Goal: Task Accomplishment & Management: Manage account settings

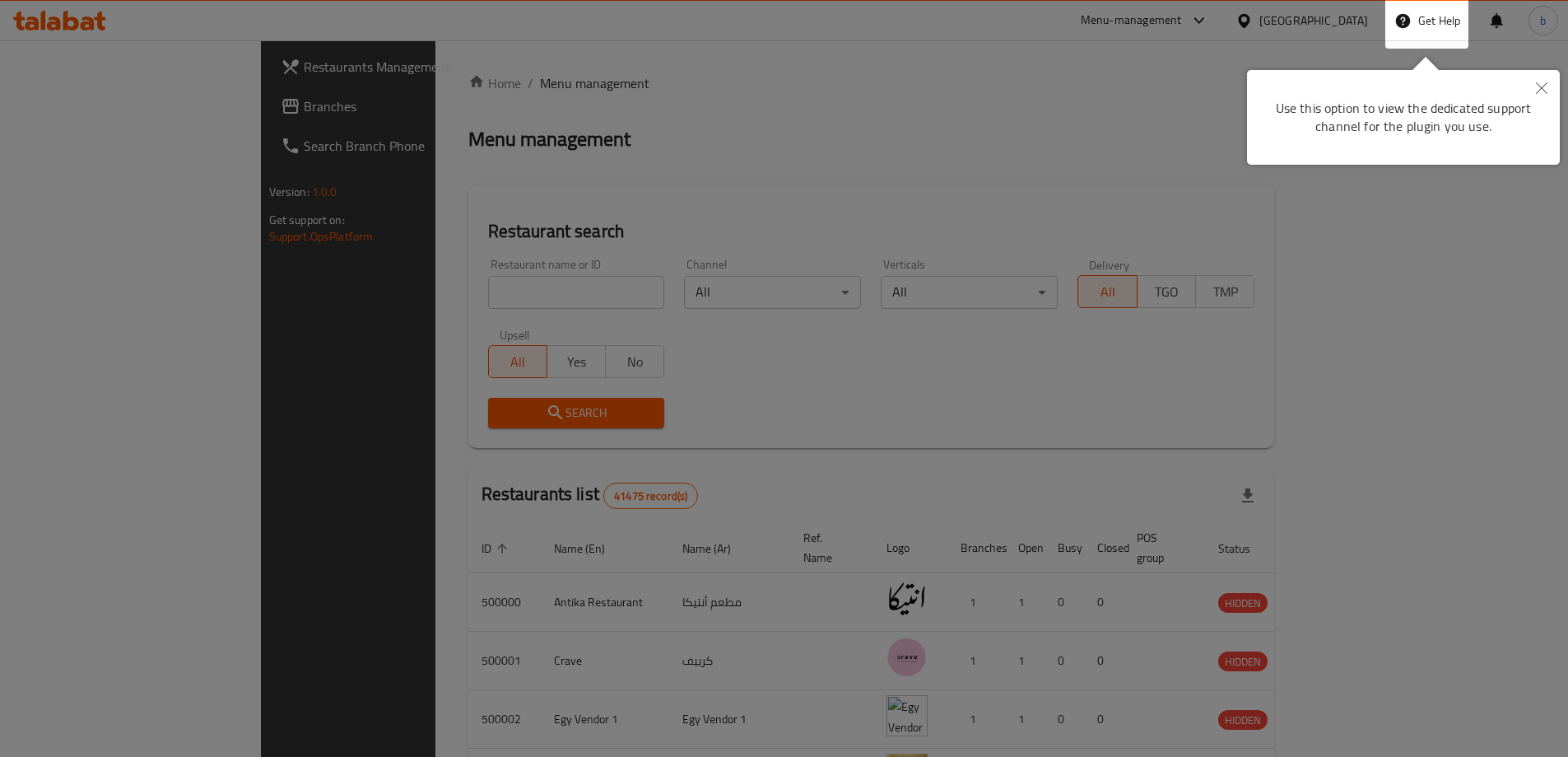
click at [1545, 79] on button "Close" at bounding box center [1541, 88] width 36 height 38
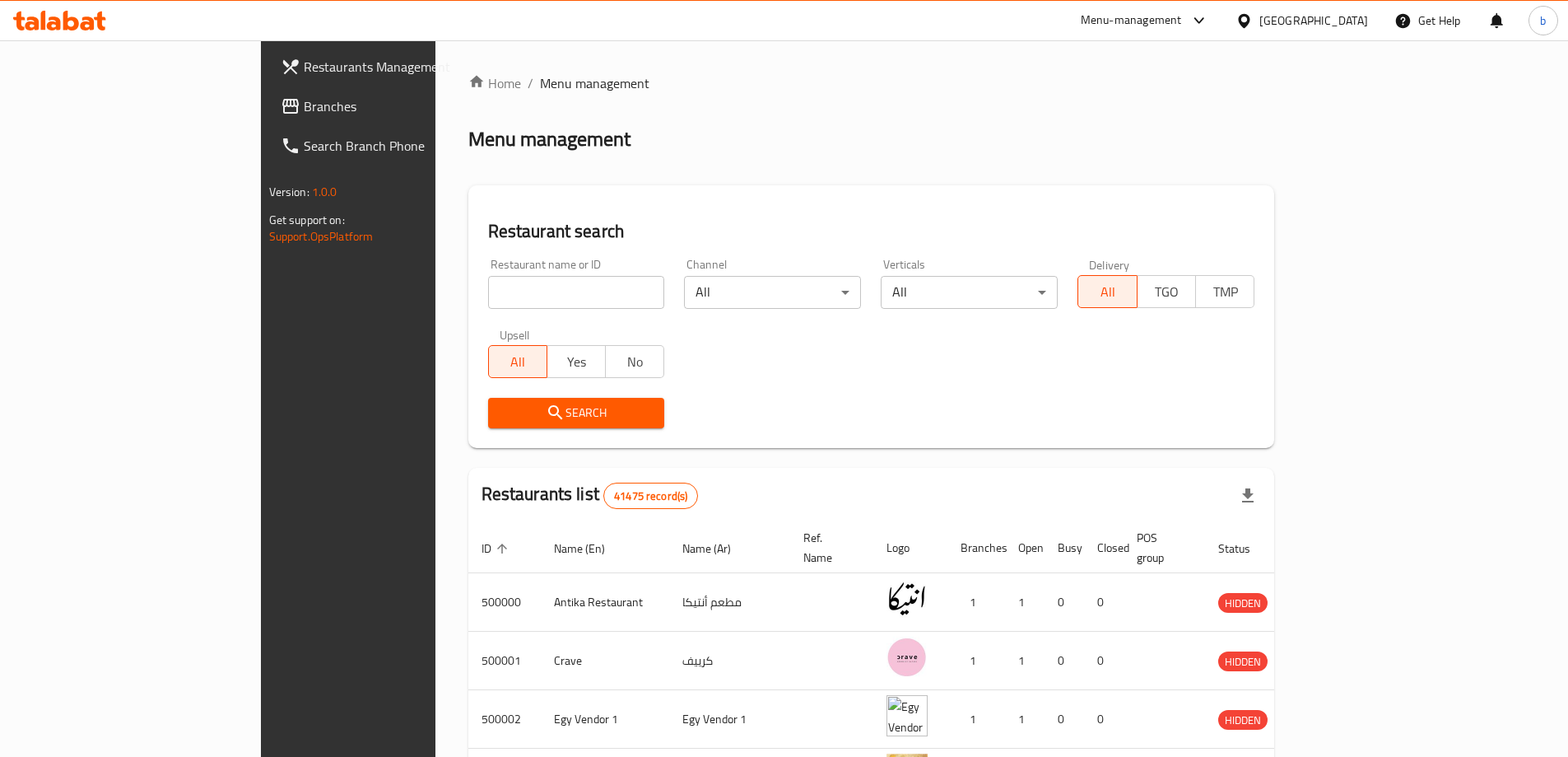
click at [1260, 19] on div at bounding box center [1247, 20] width 24 height 18
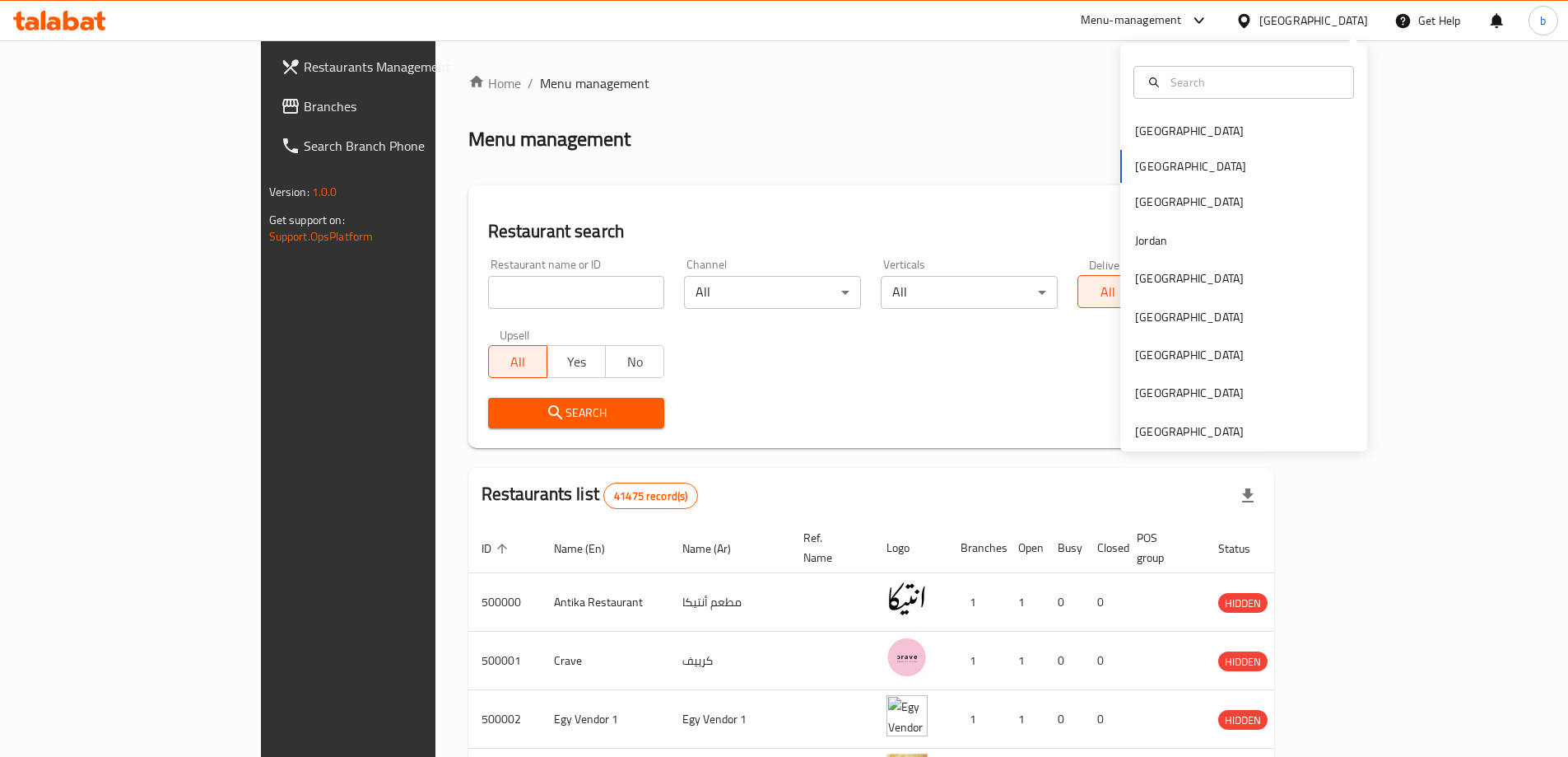
click at [1188, 171] on div "Bahrain Egypt Iraq Jordan Kuwait Oman Qatar Saudi Arabia United Arab Emirates" at bounding box center [1243, 281] width 247 height 338
click at [1178, 166] on div "Bahrain Egypt Iraq Jordan Kuwait Oman Qatar Saudi Arabia United Arab Emirates" at bounding box center [1243, 281] width 247 height 338
click at [1149, 165] on div "Bahrain Egypt Iraq Jordan Kuwait Oman Qatar Saudi Arabia United Arab Emirates" at bounding box center [1243, 281] width 247 height 338
click at [741, 103] on div "Home / Menu management Menu management Restaurant search Restaurant name or ID …" at bounding box center [871, 630] width 806 height 1114
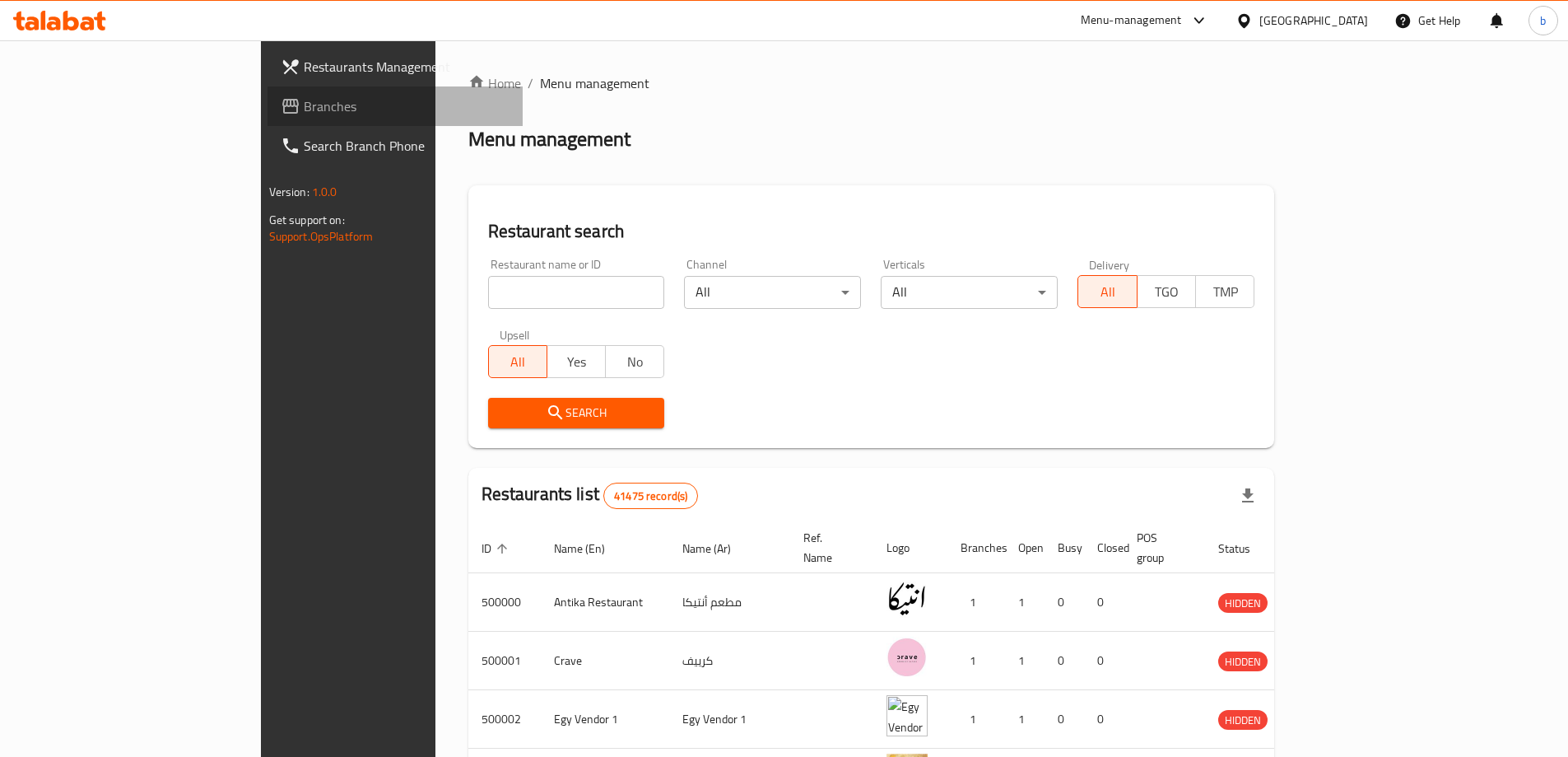
click at [303, 102] on span "Branches" at bounding box center [406, 106] width 205 height 19
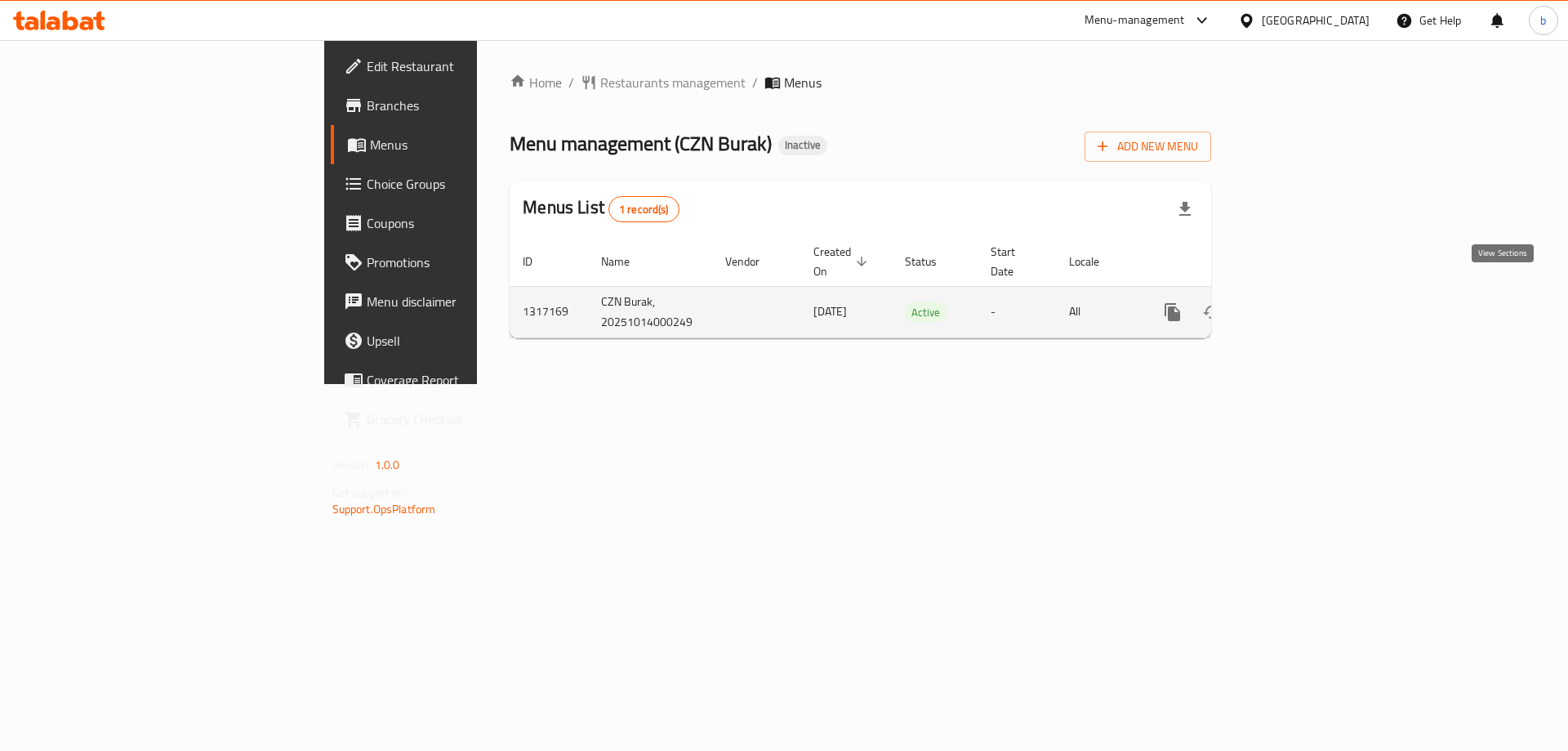
click at [1300, 302] on icon "enhanced table" at bounding box center [1290, 312] width 19 height 19
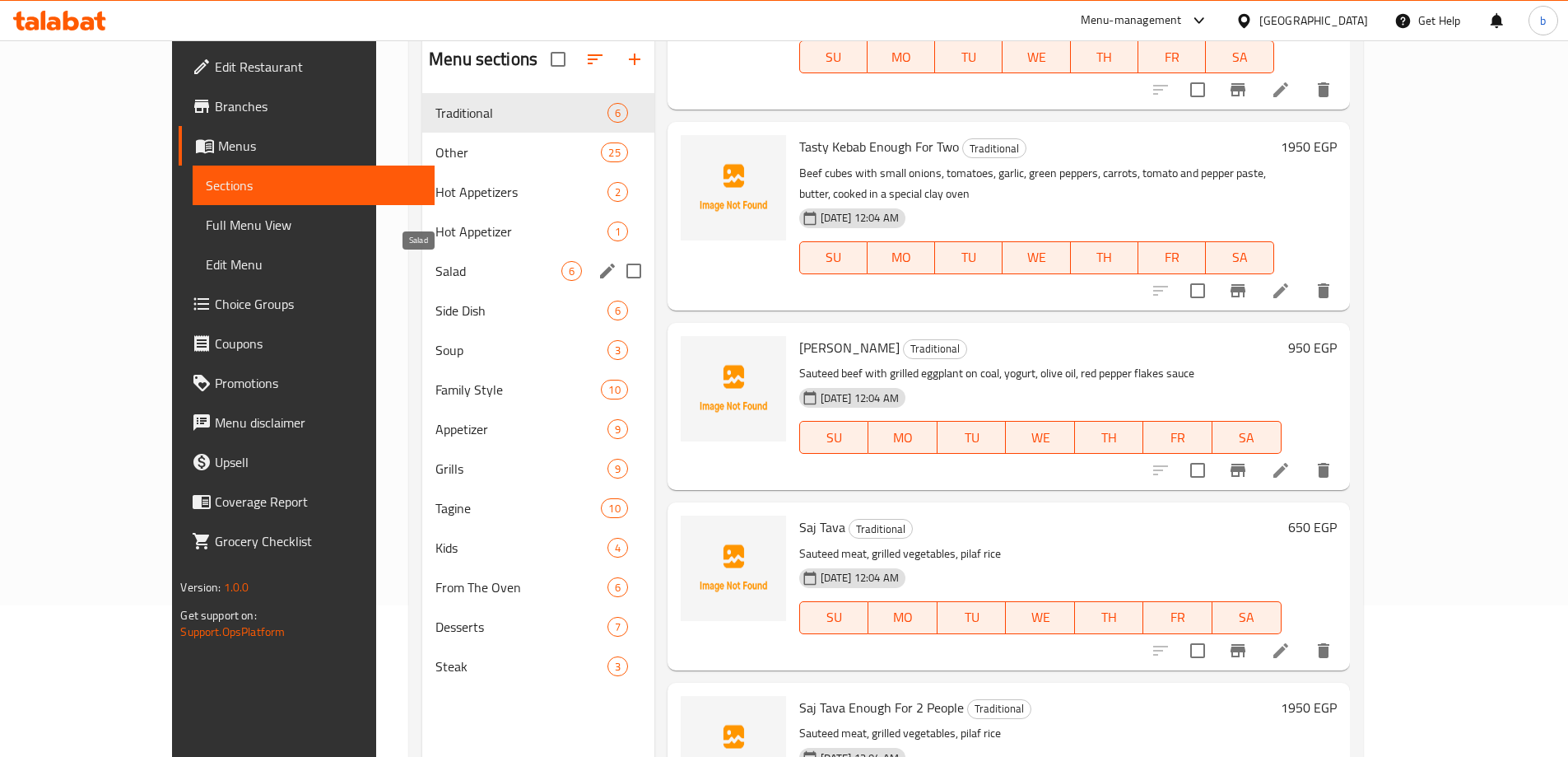
scroll to position [165, 0]
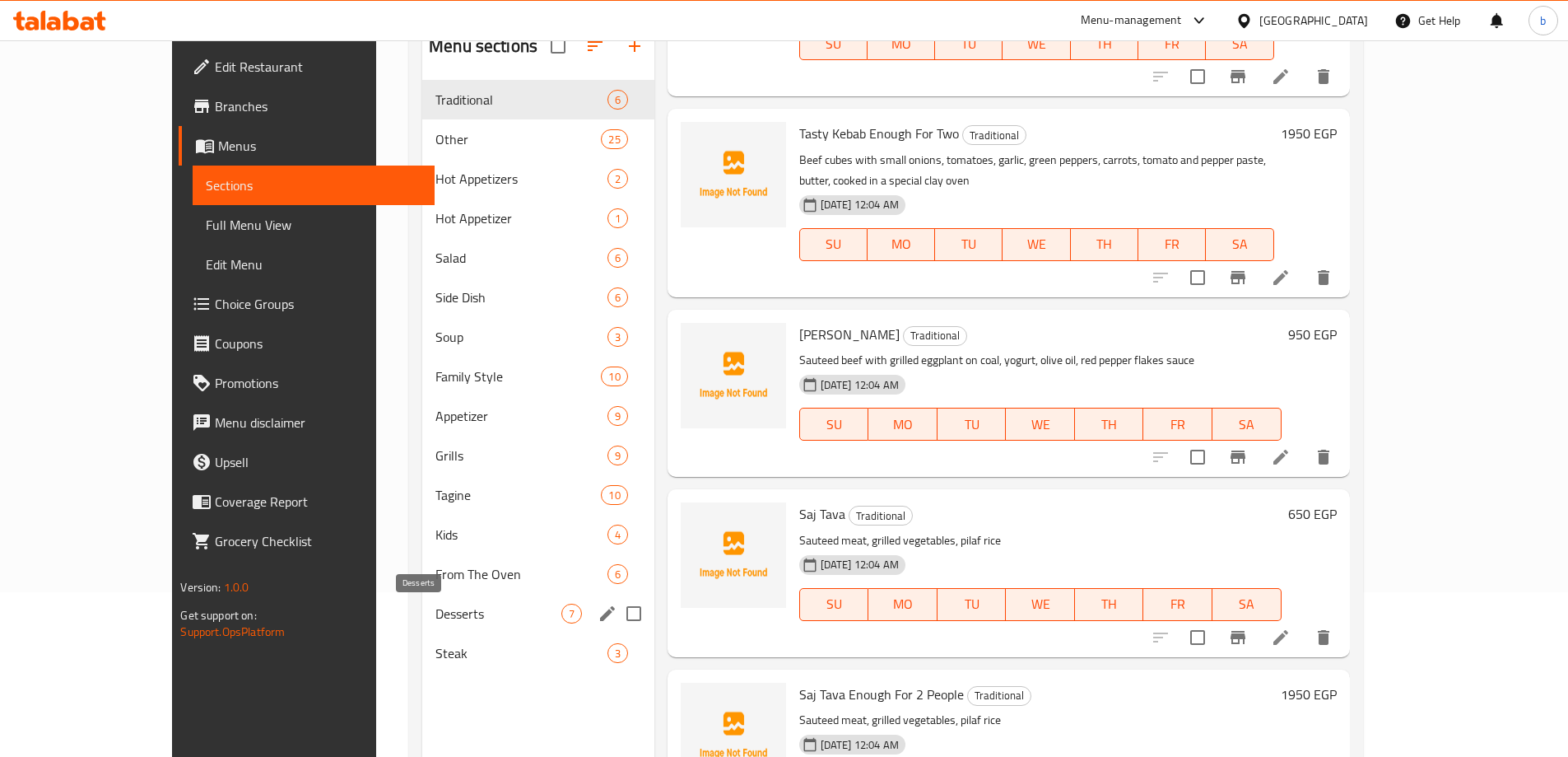
click at [435, 613] on span "Desserts" at bounding box center [497, 614] width 125 height 19
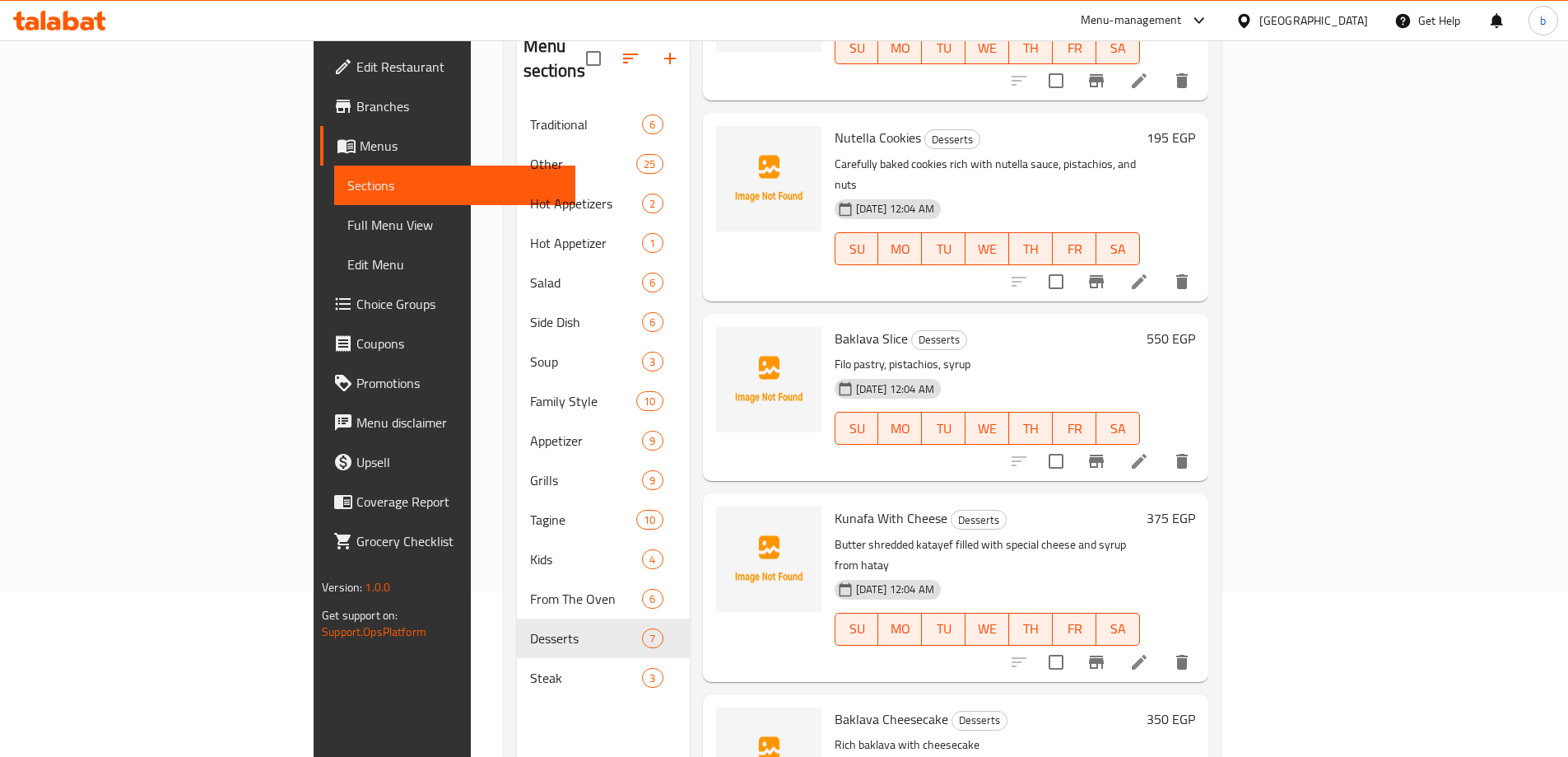
click at [1149, 271] on icon at bounding box center [1139, 281] width 19 height 19
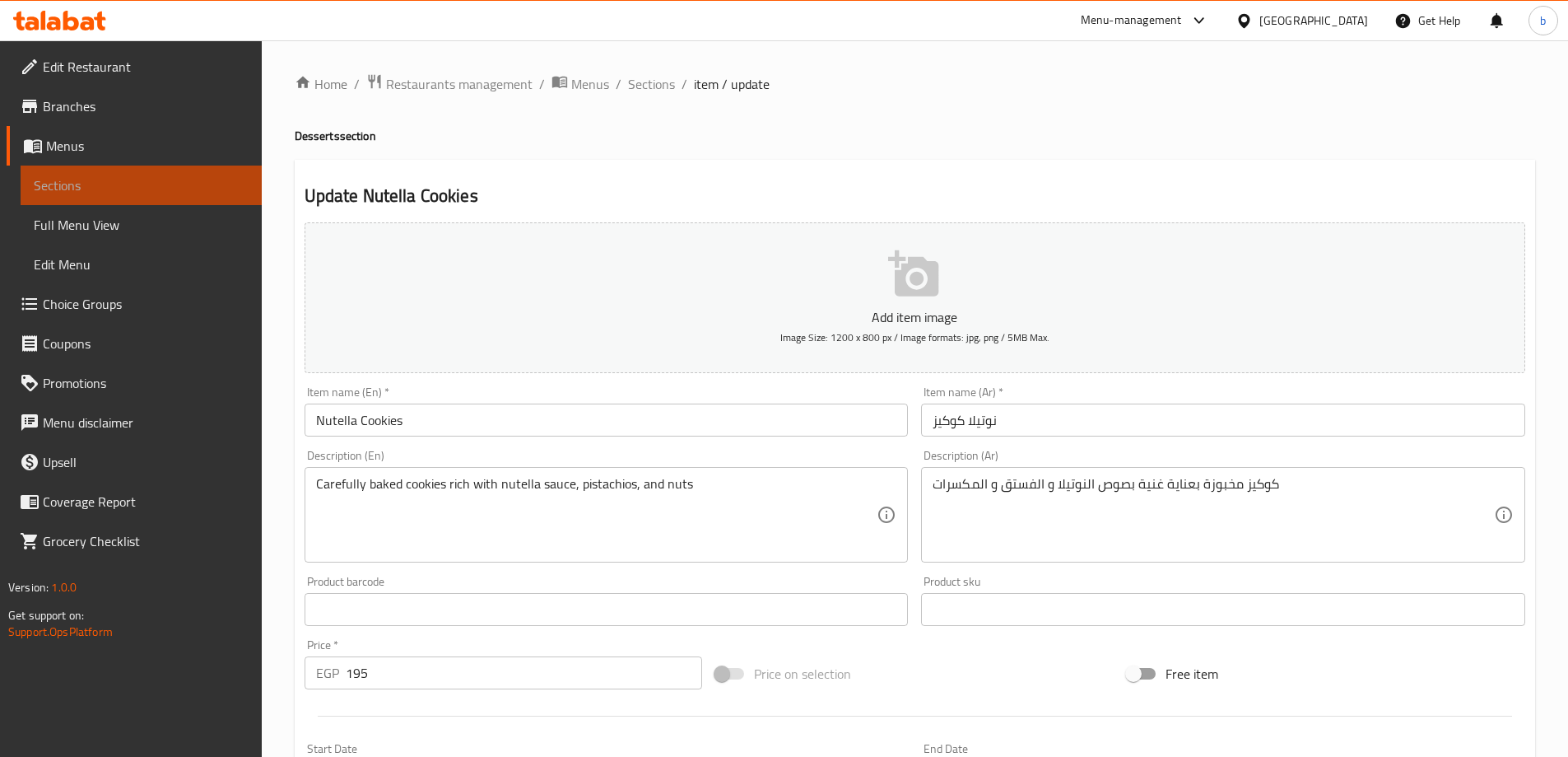
click at [112, 194] on span "Sections" at bounding box center [141, 185] width 215 height 19
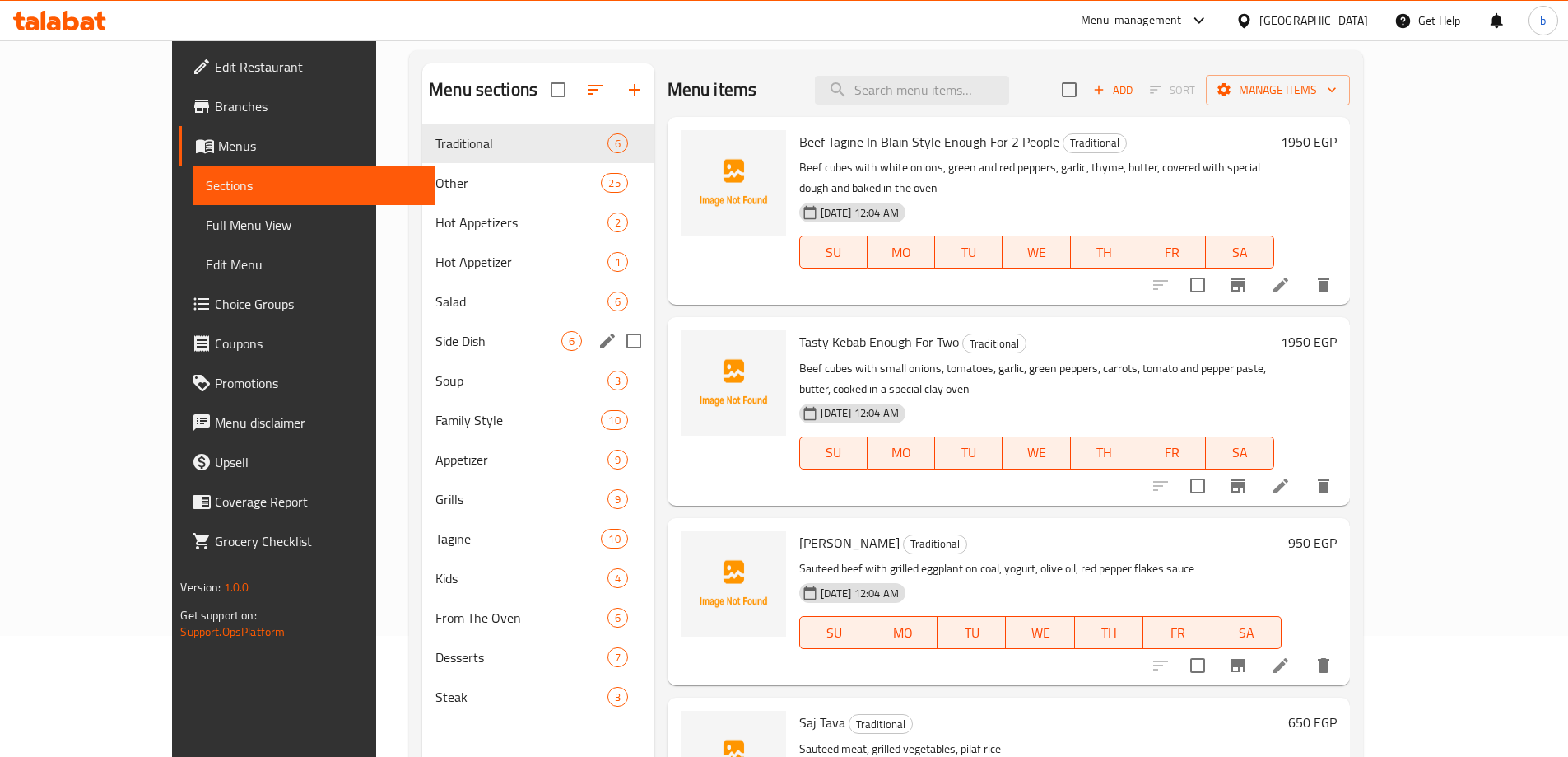
scroll to position [165, 0]
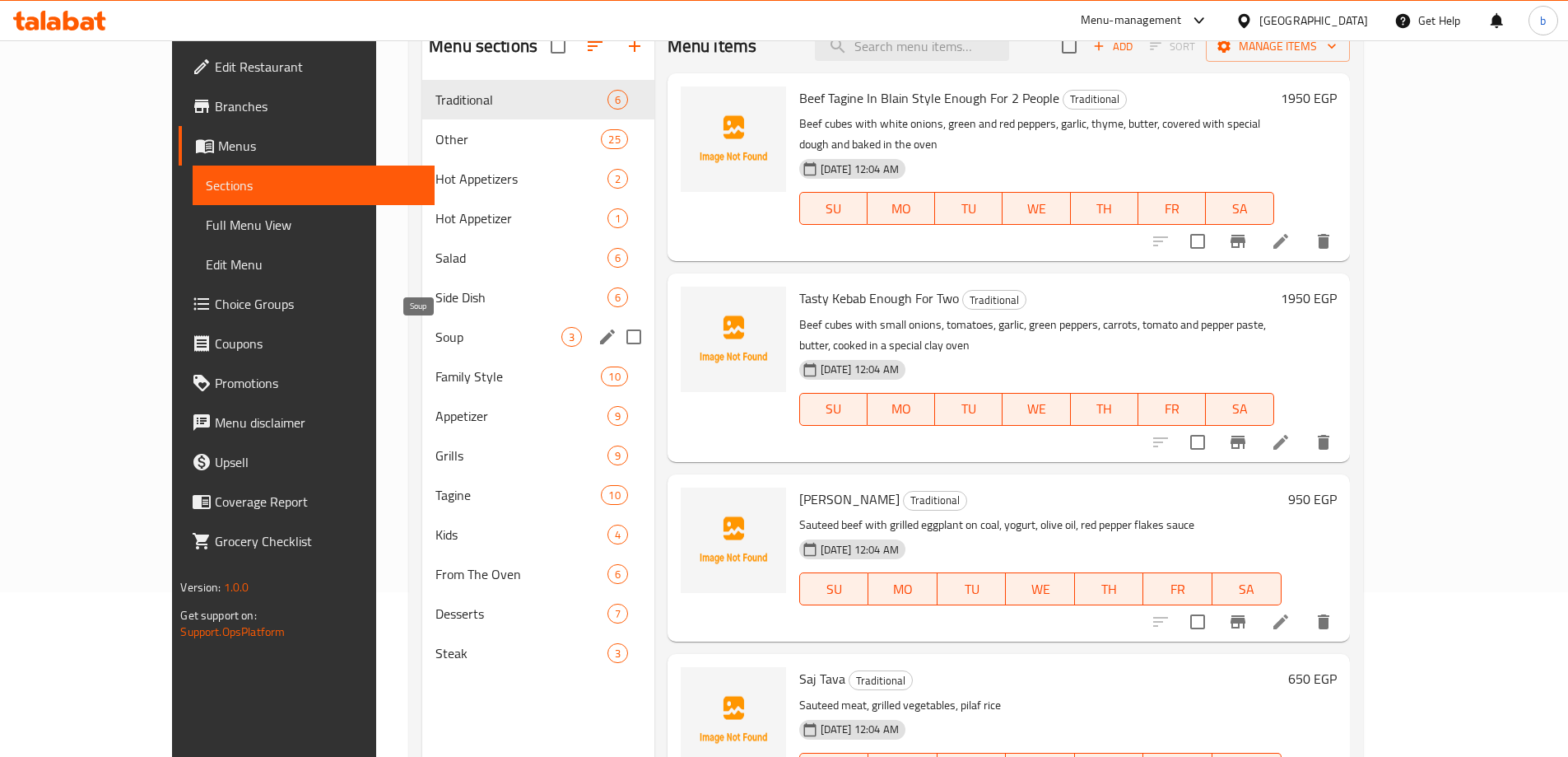
click at [435, 336] on span "Soup" at bounding box center [497, 336] width 125 height 19
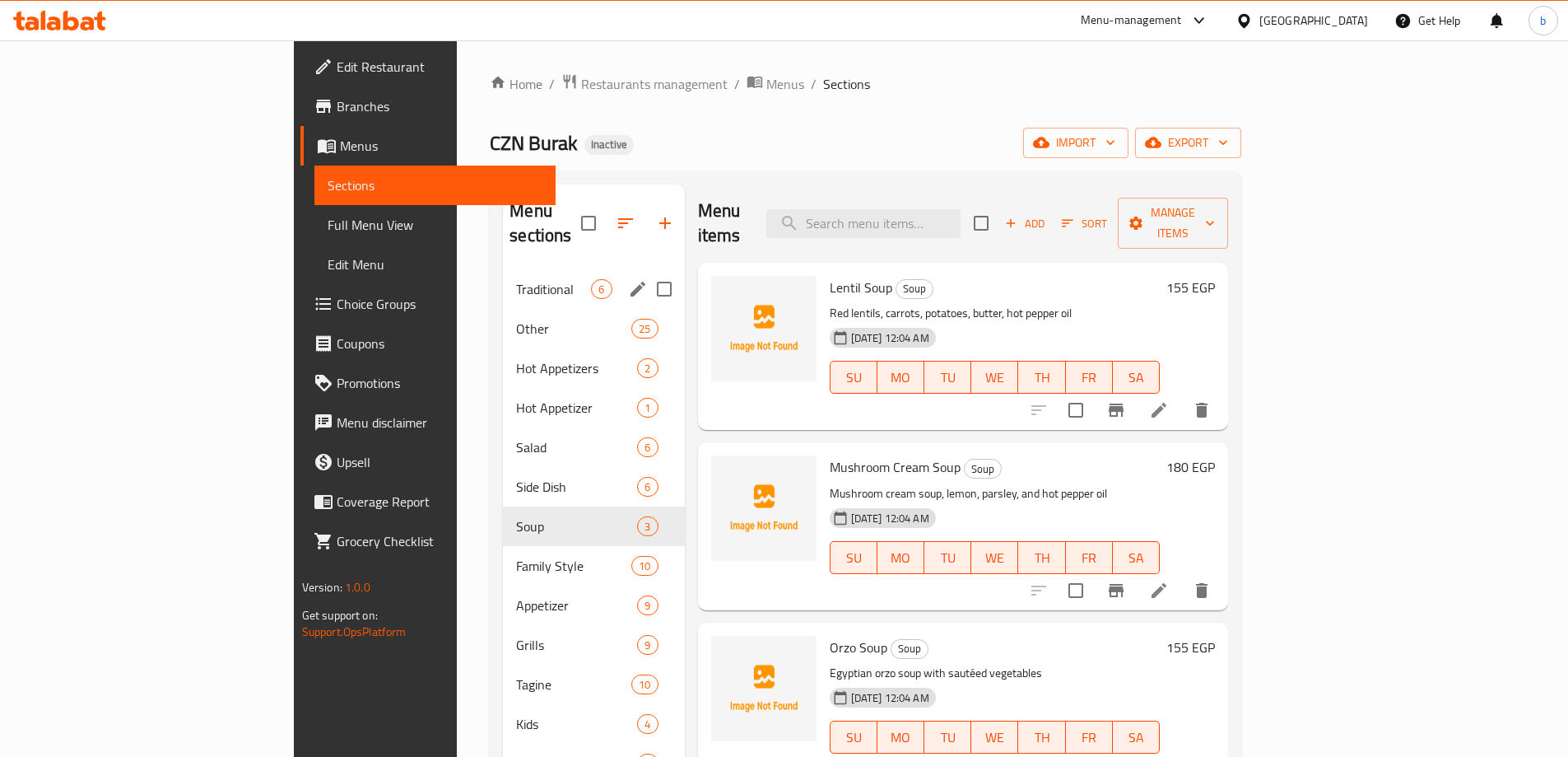
click at [647, 271] on input "Menu sections" at bounding box center [665, 289] width 35 height 35
checkbox input "true"
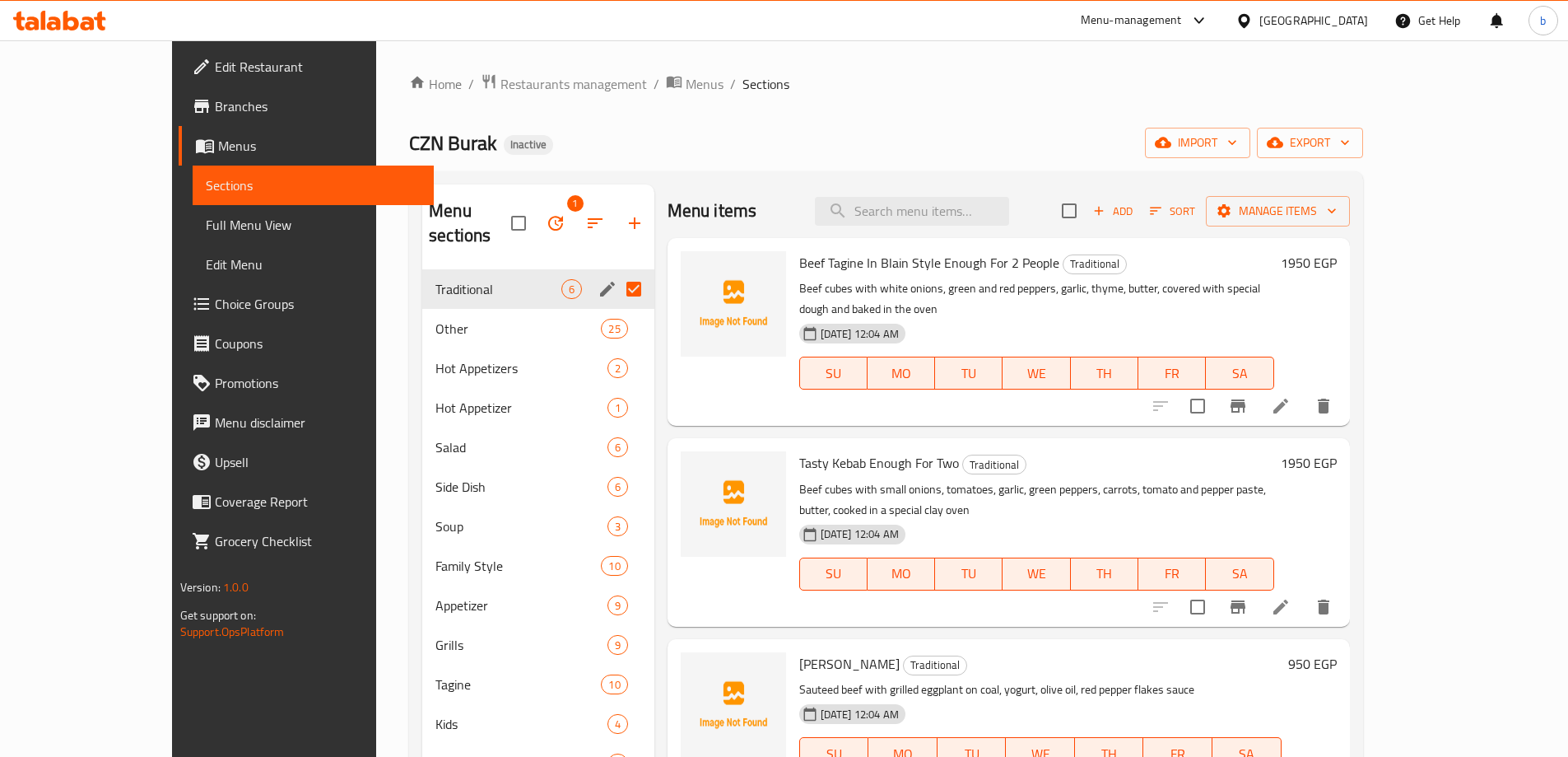
scroll to position [82, 0]
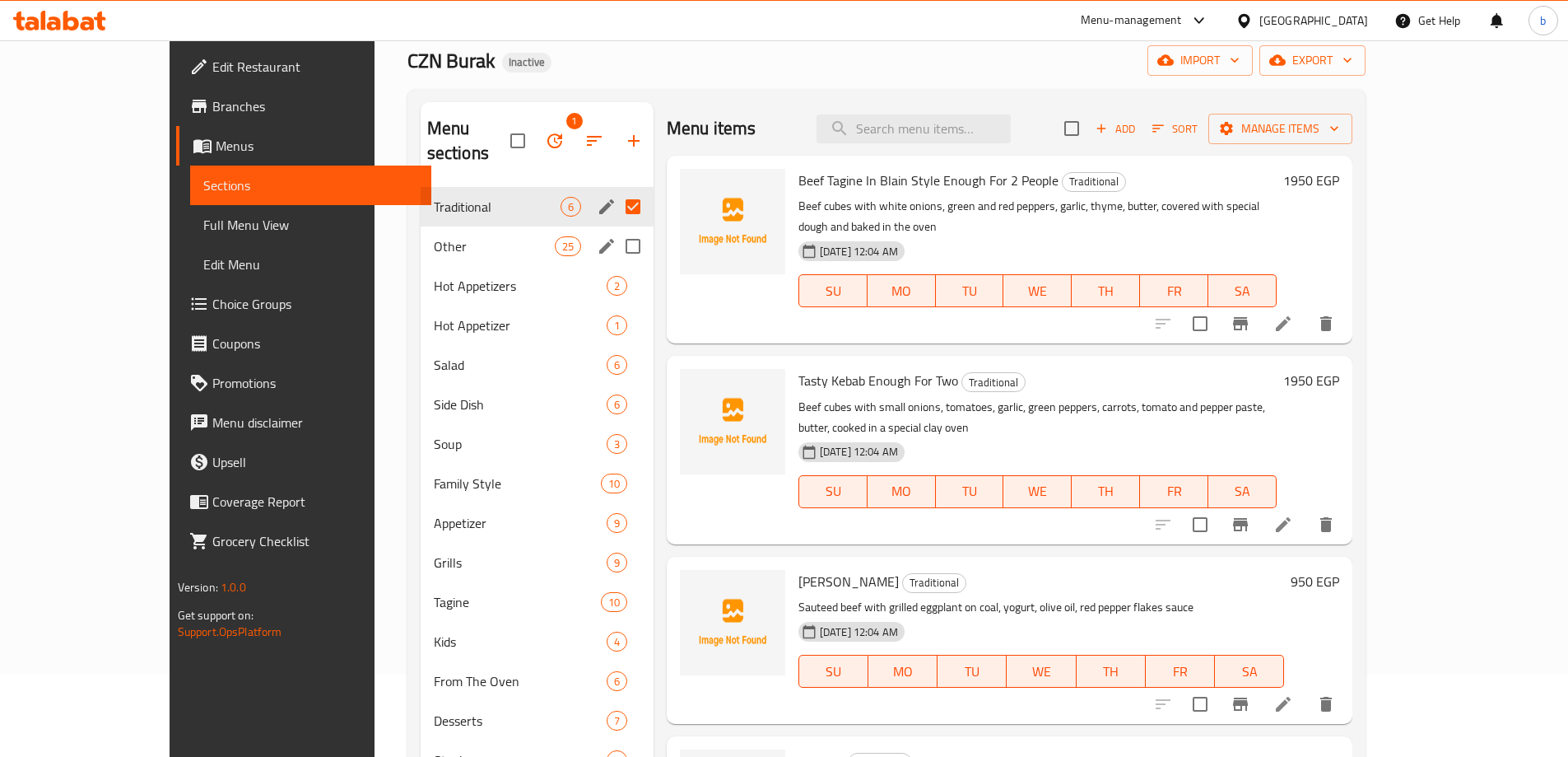
click at [615, 229] on input "Menu sections" at bounding box center [633, 246] width 35 height 35
checkbox input "true"
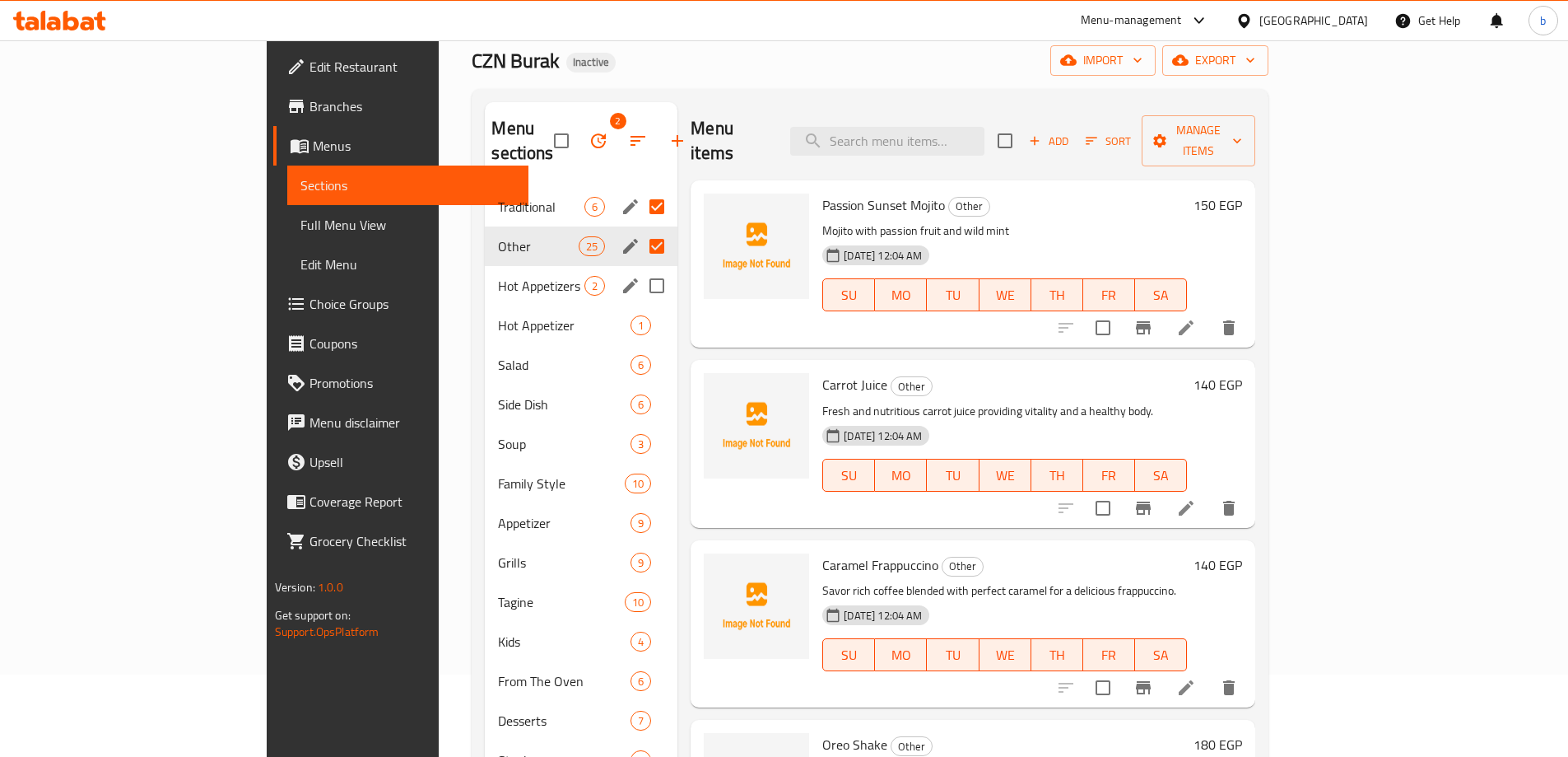
click at [640, 268] on input "Menu sections" at bounding box center [657, 286] width 35 height 35
checkbox input "true"
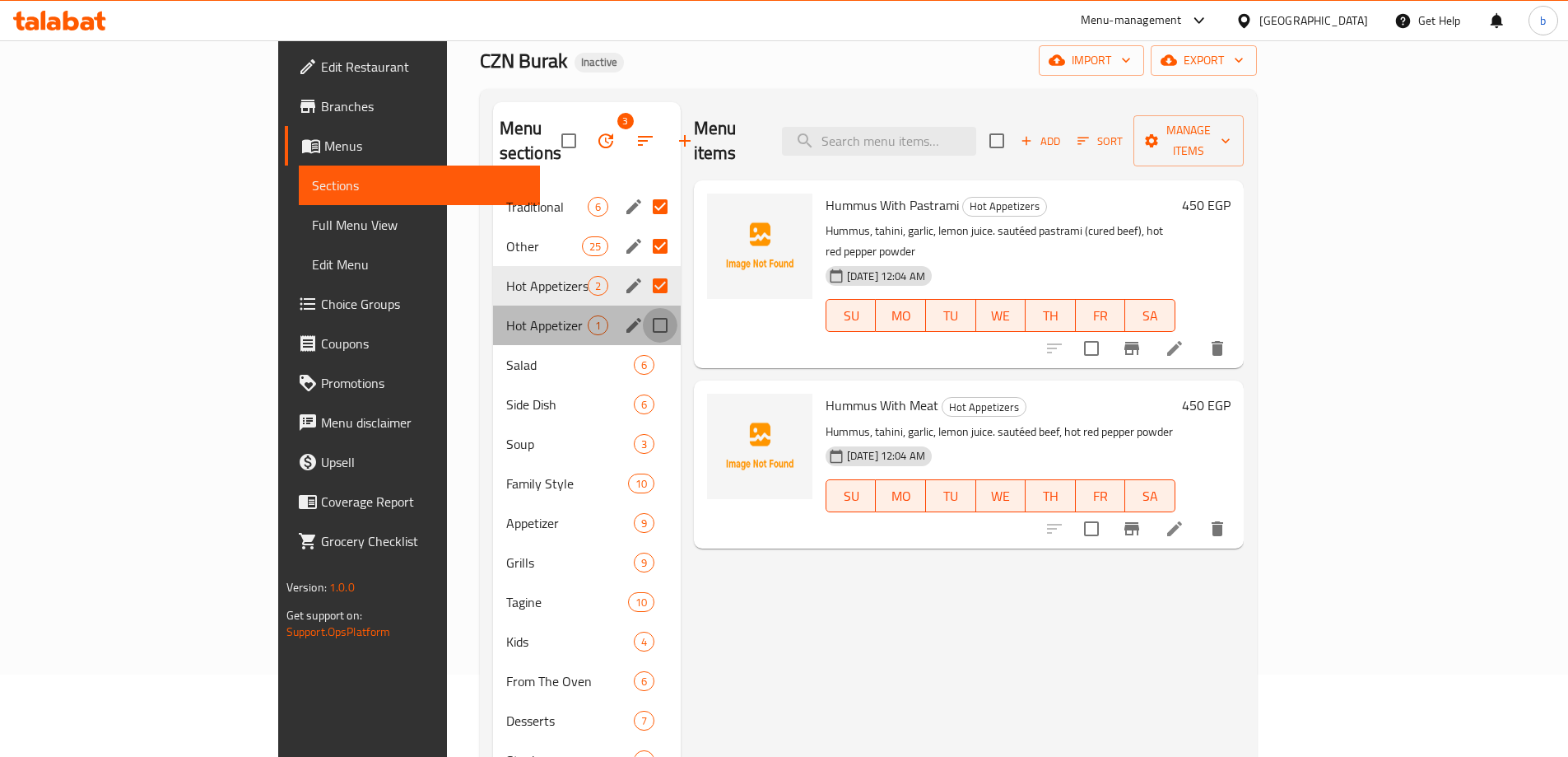
click at [643, 308] on input "Menu sections" at bounding box center [660, 326] width 35 height 35
checkbox input "true"
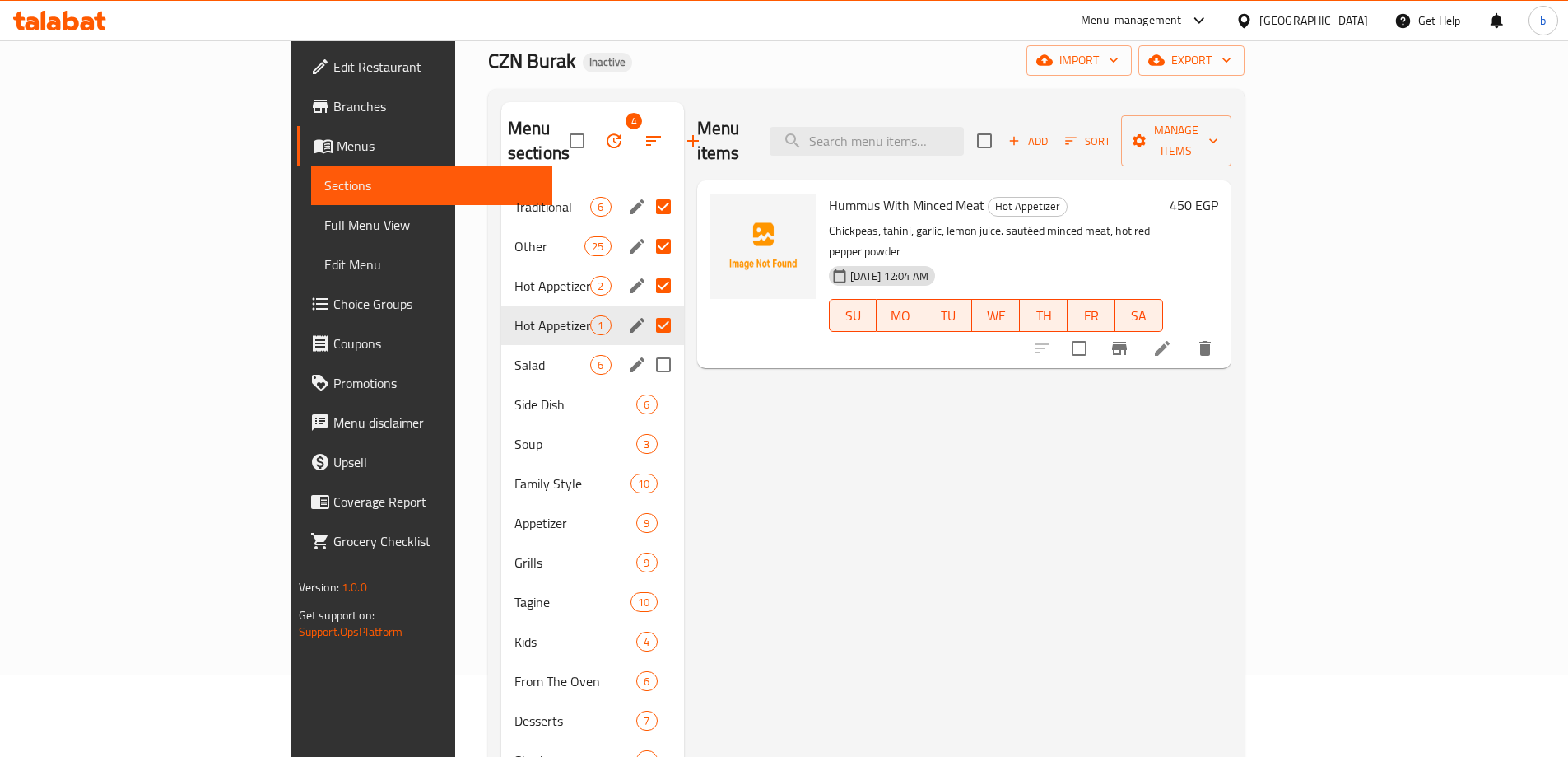
click at [646, 347] on input "Menu sections" at bounding box center [664, 364] width 35 height 35
checkbox input "true"
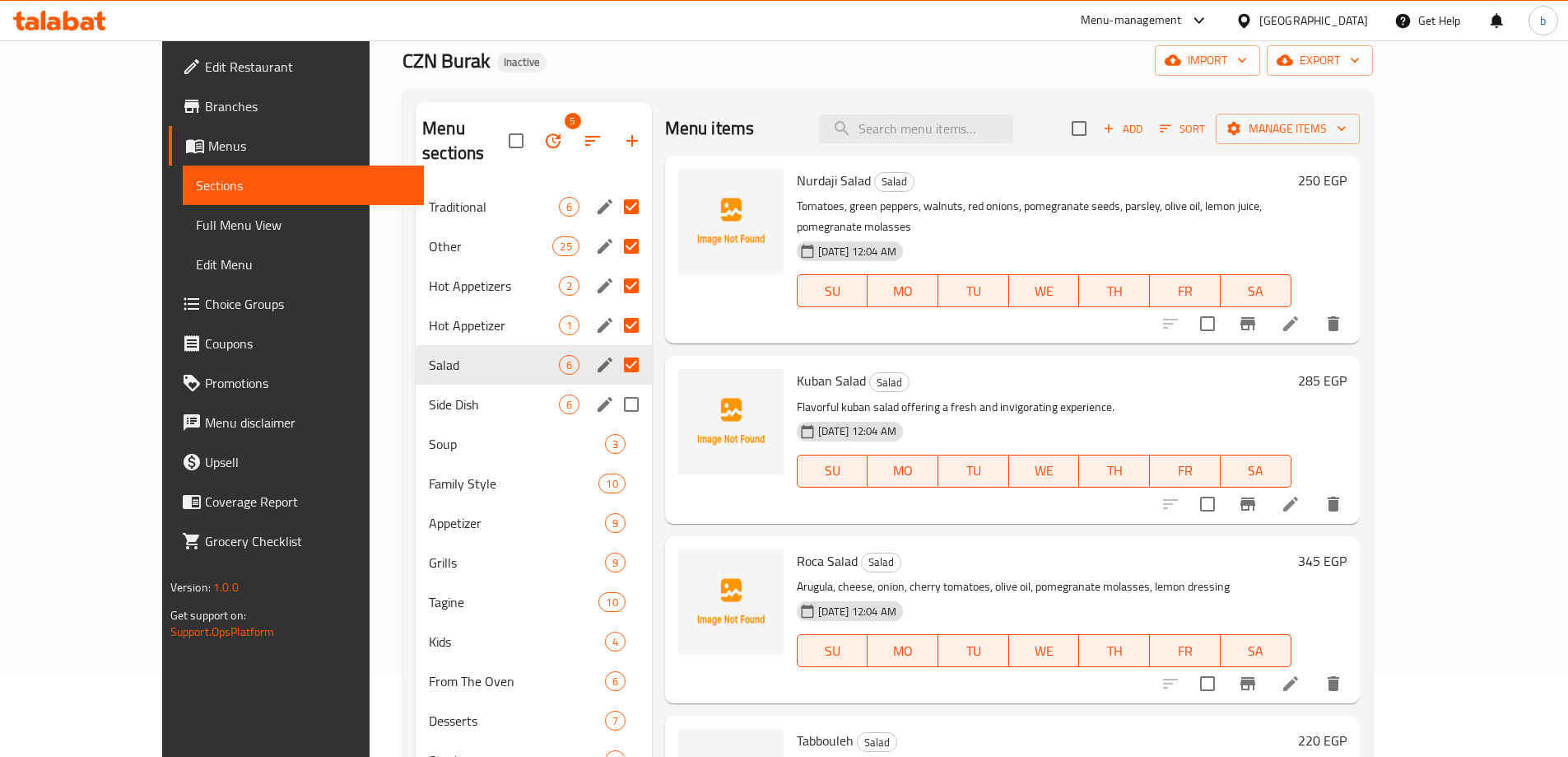
click at [614, 387] on input "Menu sections" at bounding box center [632, 404] width 35 height 35
checkbox input "true"
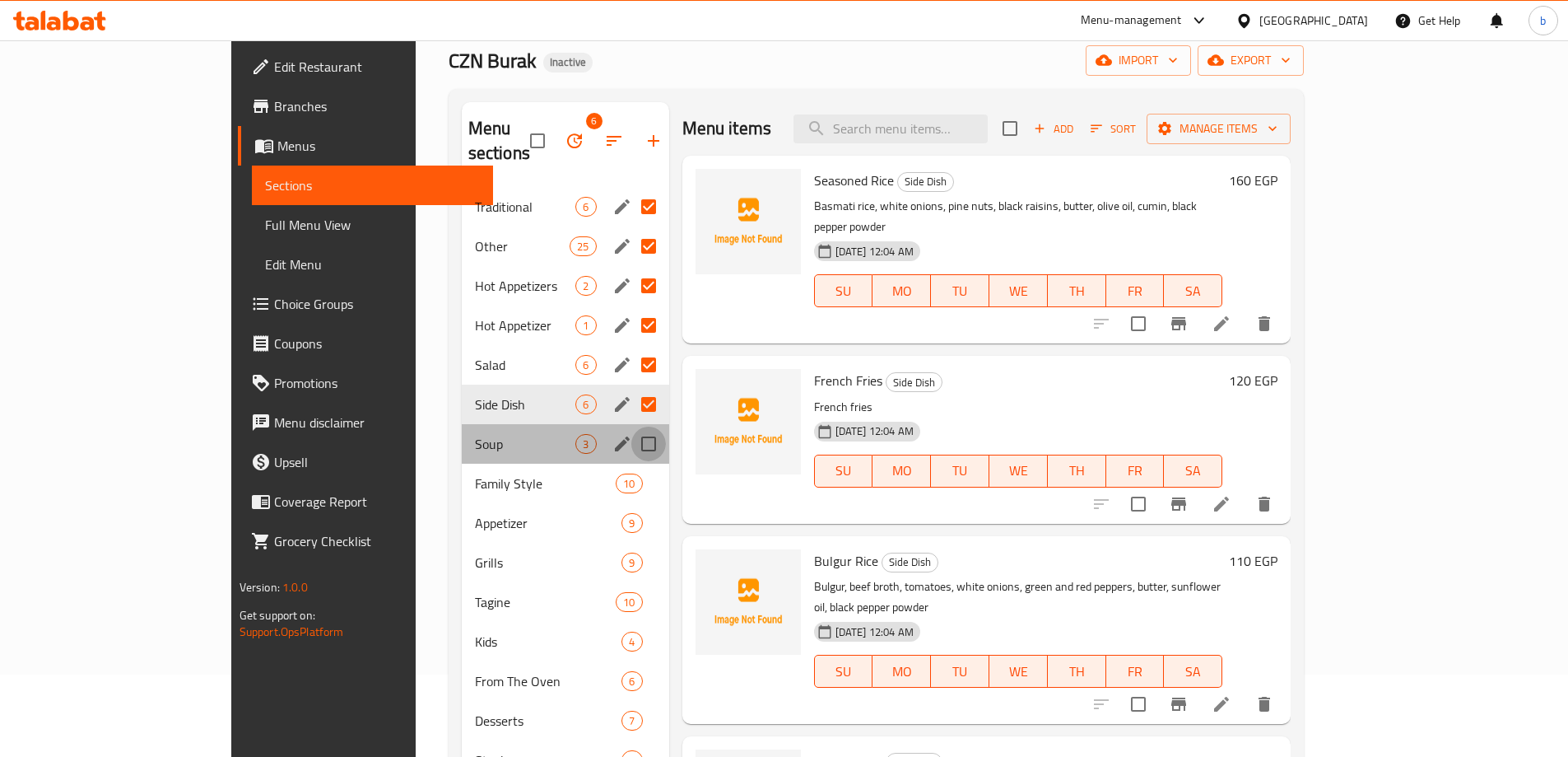
click at [632, 426] on input "Menu sections" at bounding box center [649, 444] width 35 height 35
checkbox input "true"
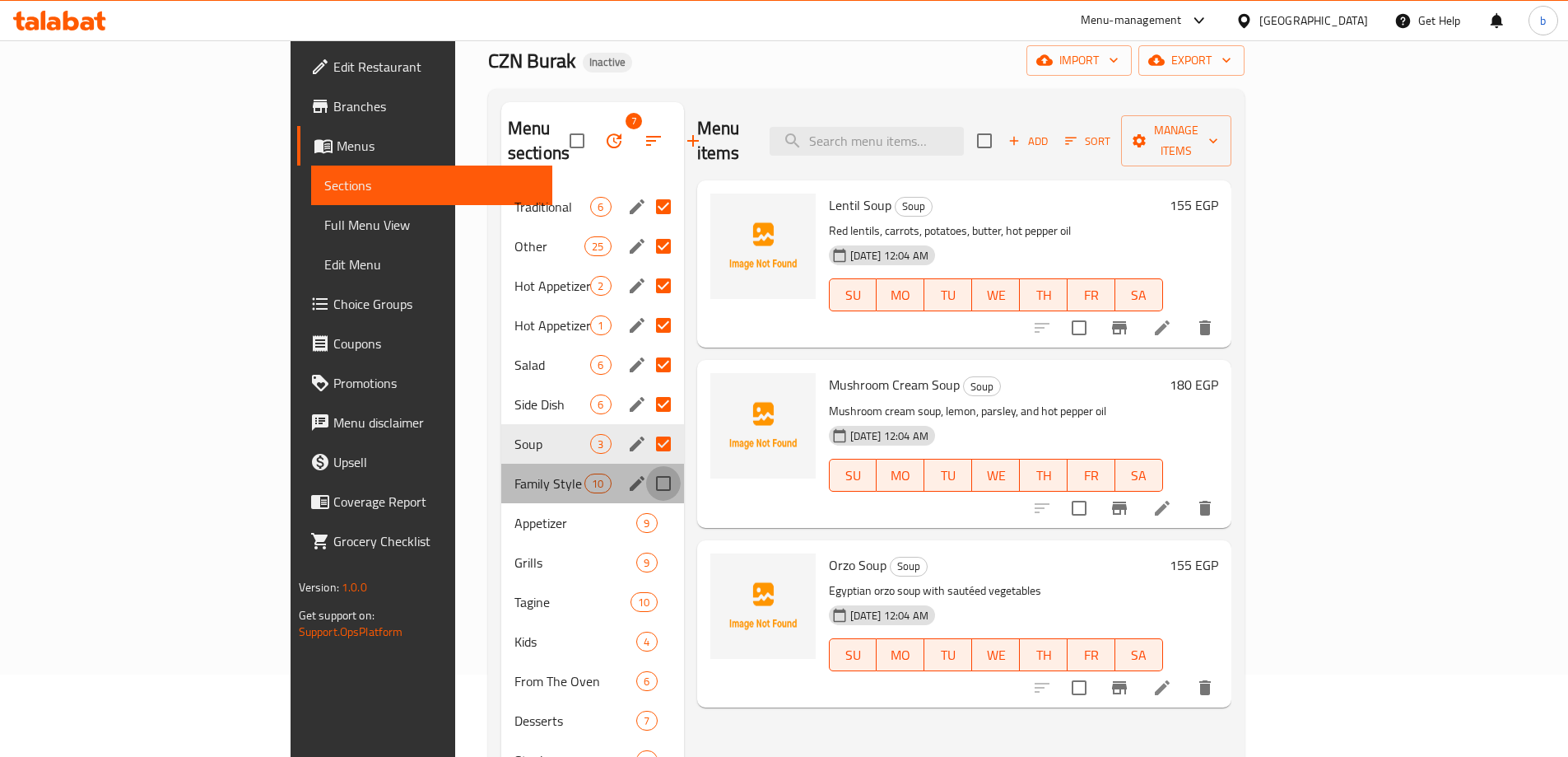
click at [646, 466] on input "Menu sections" at bounding box center [664, 484] width 35 height 35
checkbox input "true"
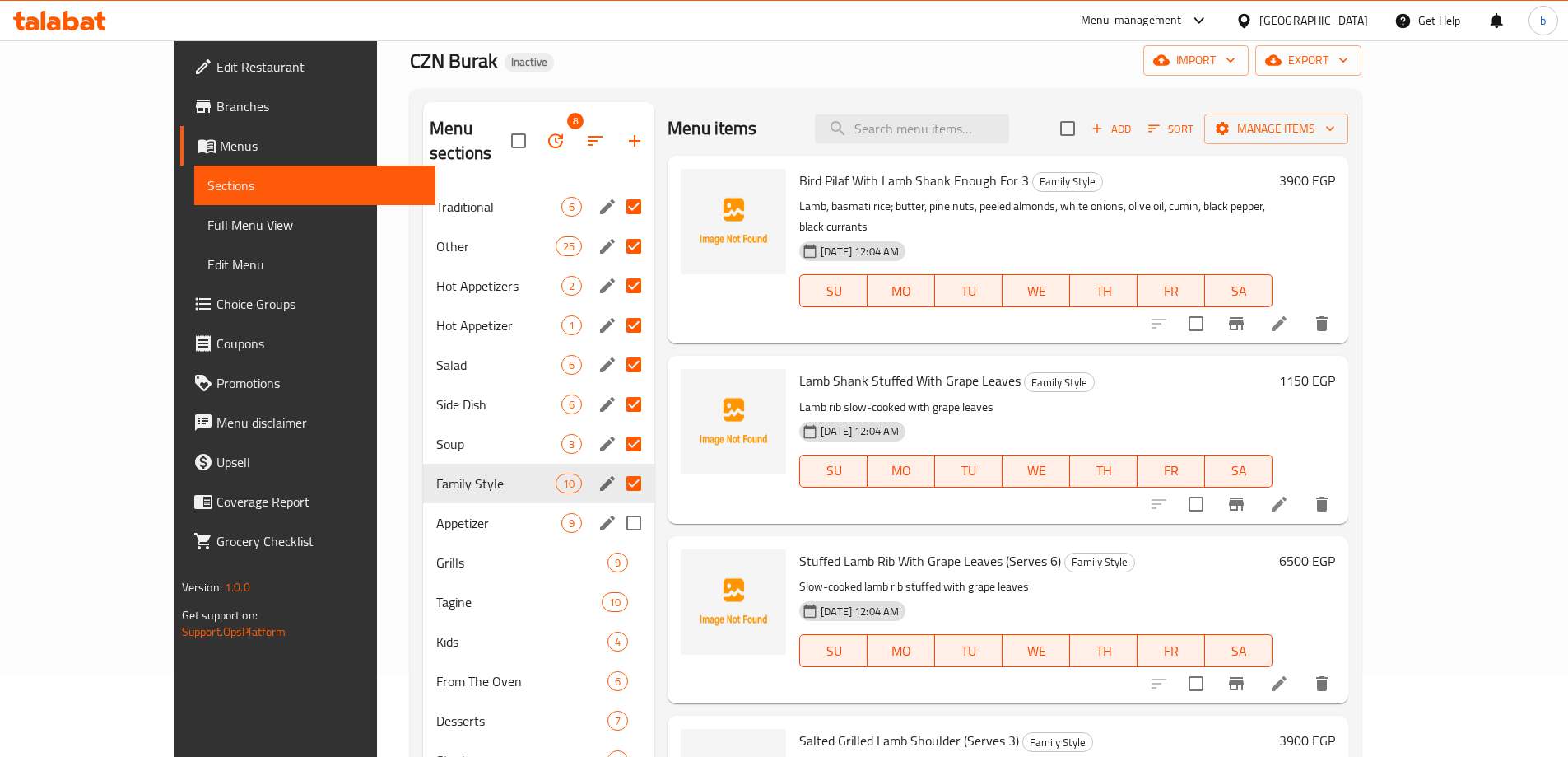
drag, startPoint x: 593, startPoint y: 479, endPoint x: 591, endPoint y: 504, distance: 25.1
click at [616, 506] on input "Menu sections" at bounding box center [634, 523] width 35 height 35
checkbox input "true"
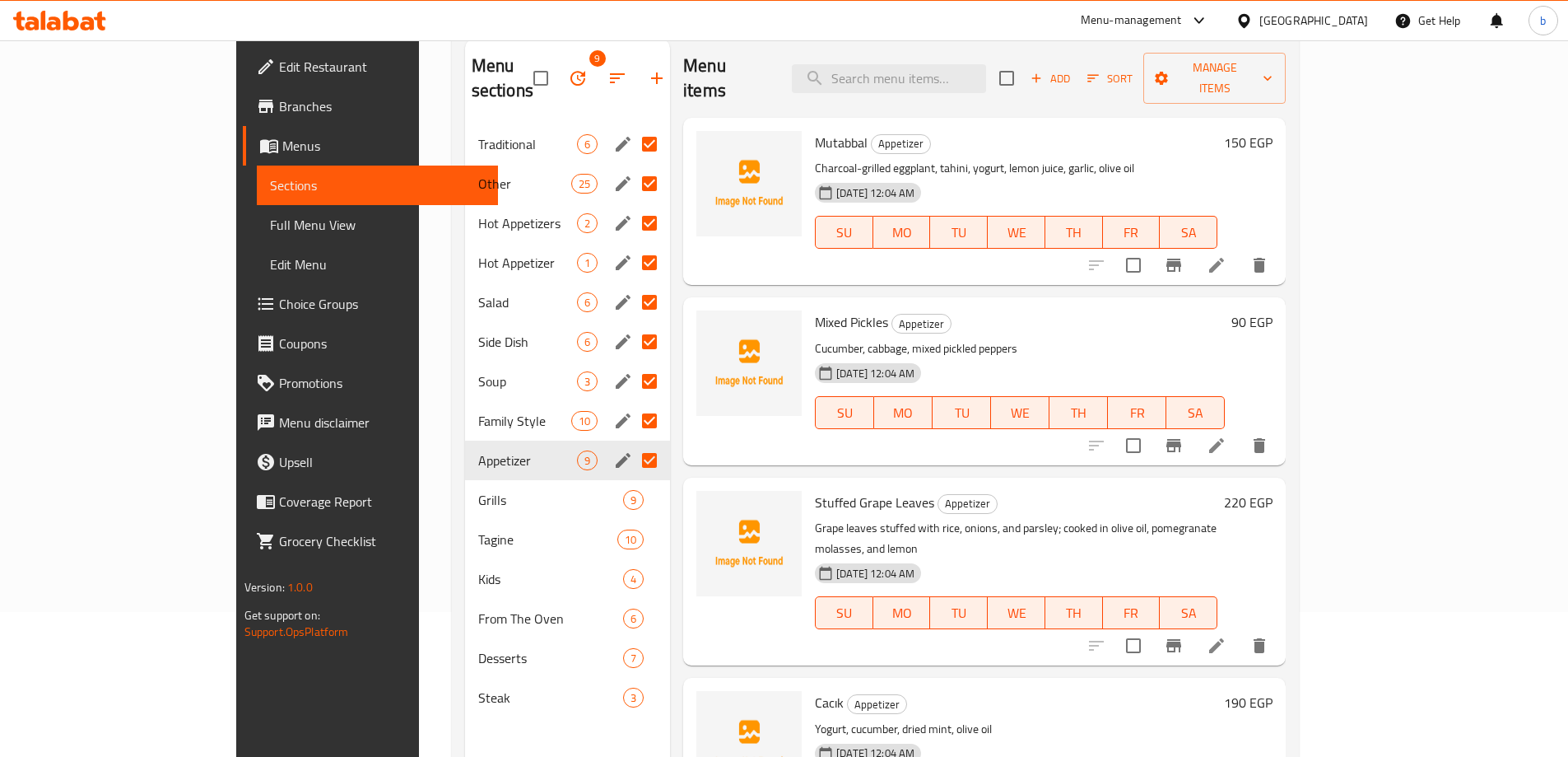
scroll to position [231, 0]
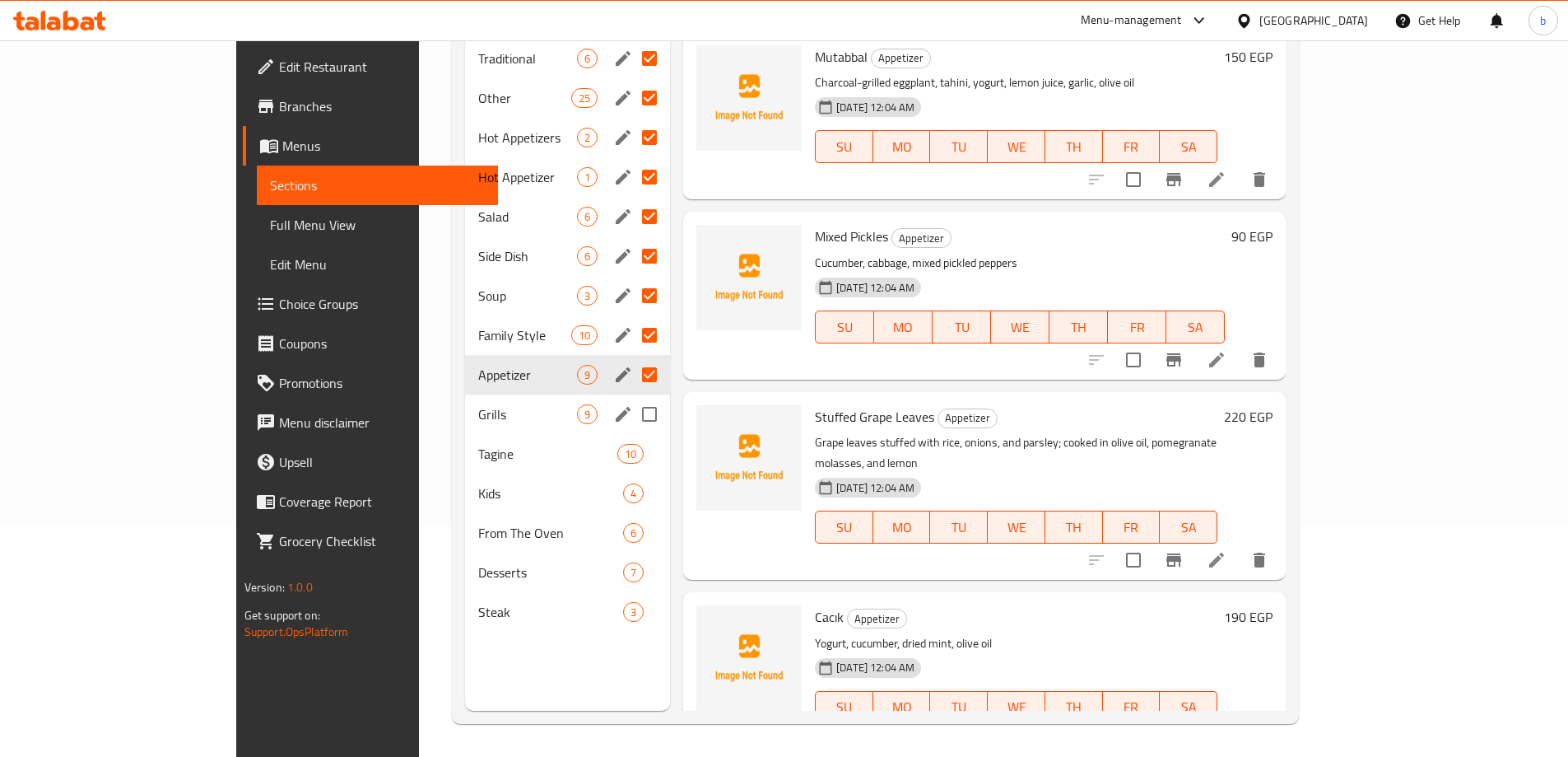
click at [632, 396] on input "Menu sections" at bounding box center [649, 414] width 35 height 35
checkbox input "true"
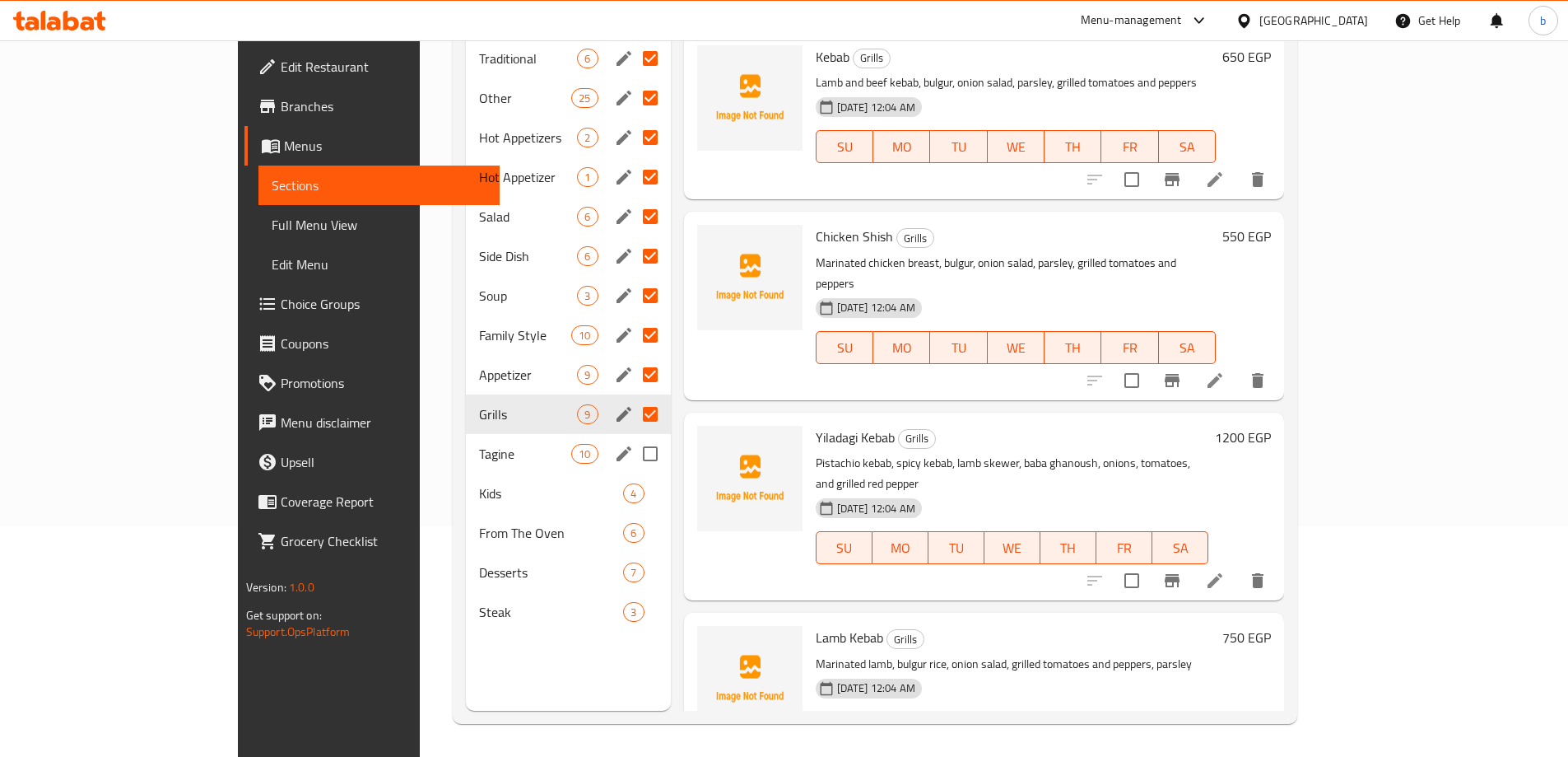
click at [633, 436] on input "Menu sections" at bounding box center [650, 454] width 35 height 35
checkbox input "true"
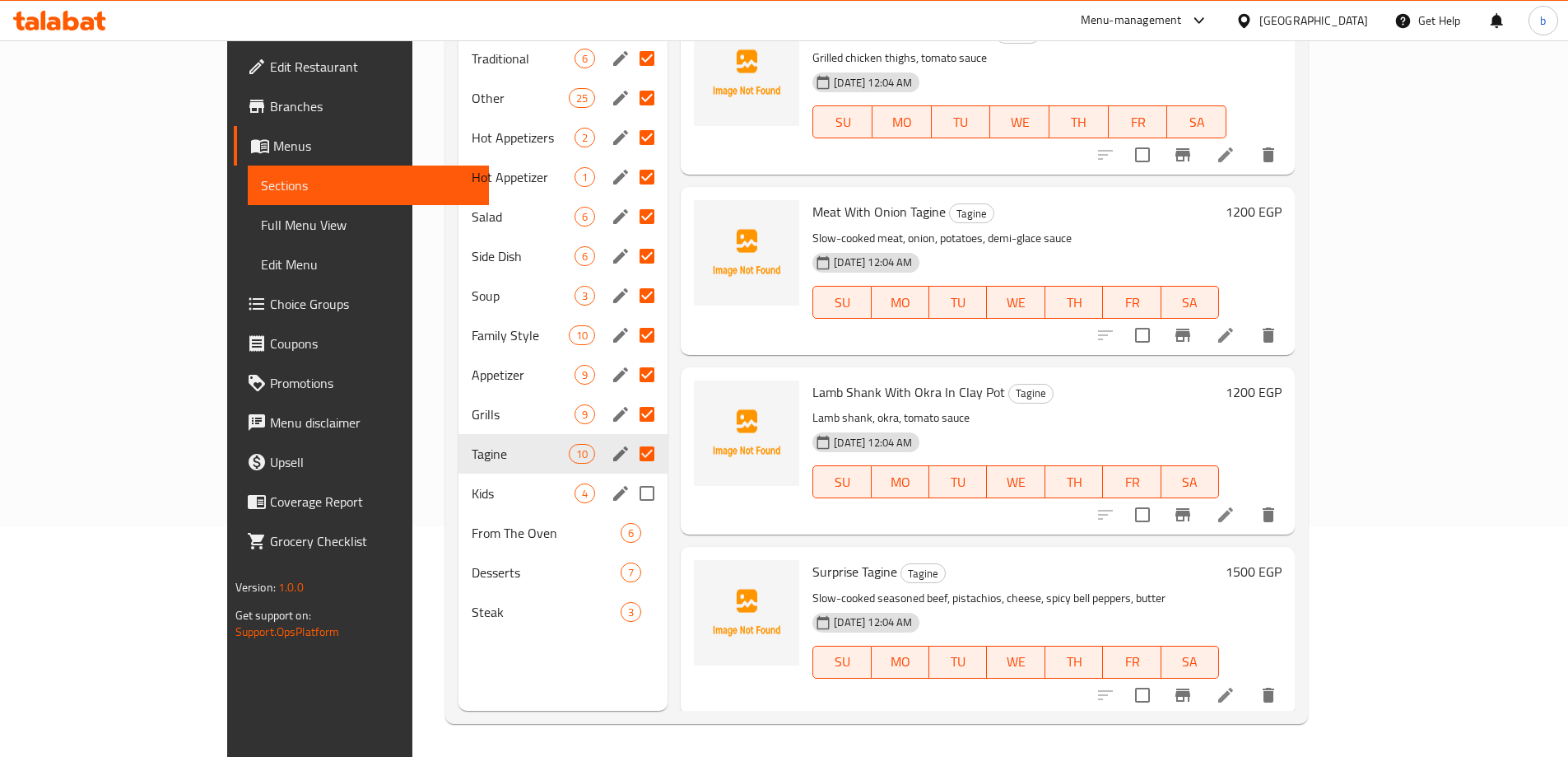
click at [630, 476] on input "Menu sections" at bounding box center [647, 493] width 35 height 35
checkbox input "true"
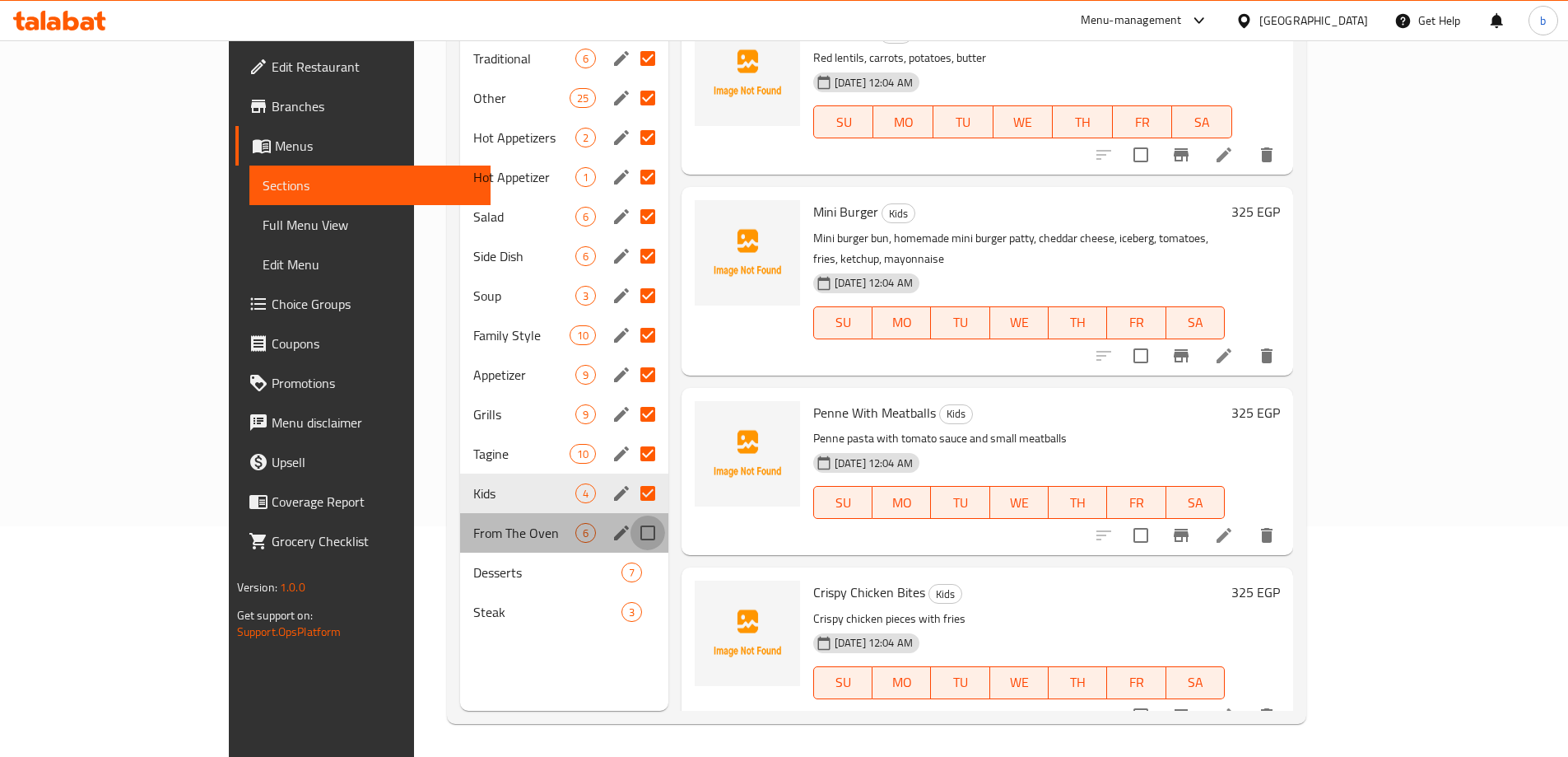
click at [631, 516] on input "Menu sections" at bounding box center [648, 533] width 35 height 35
checkbox input "true"
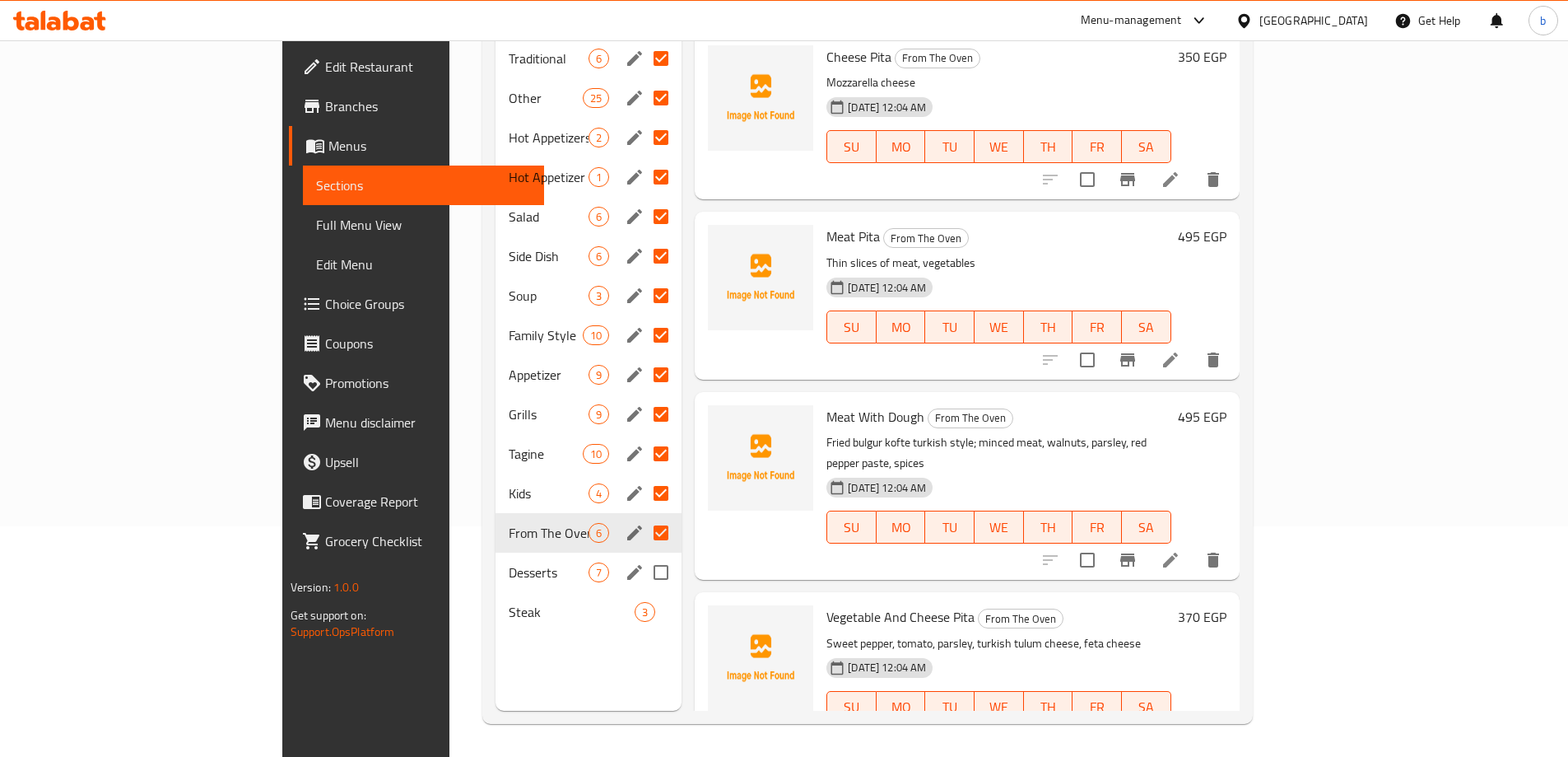
click at [643, 555] on input "Menu sections" at bounding box center [661, 573] width 35 height 35
checkbox input "true"
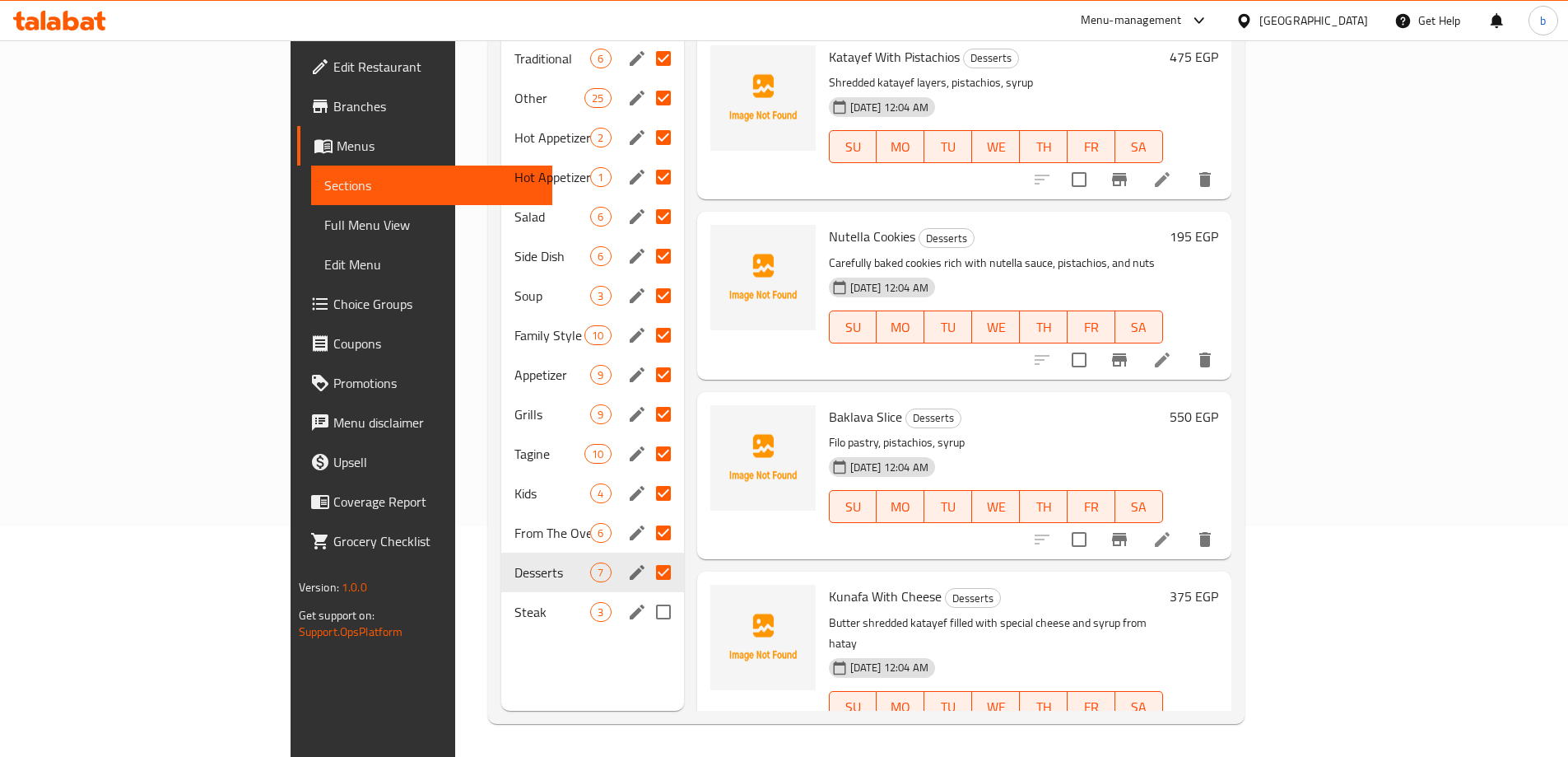
click at [646, 594] on input "Menu sections" at bounding box center [664, 612] width 35 height 35
checkbox input "true"
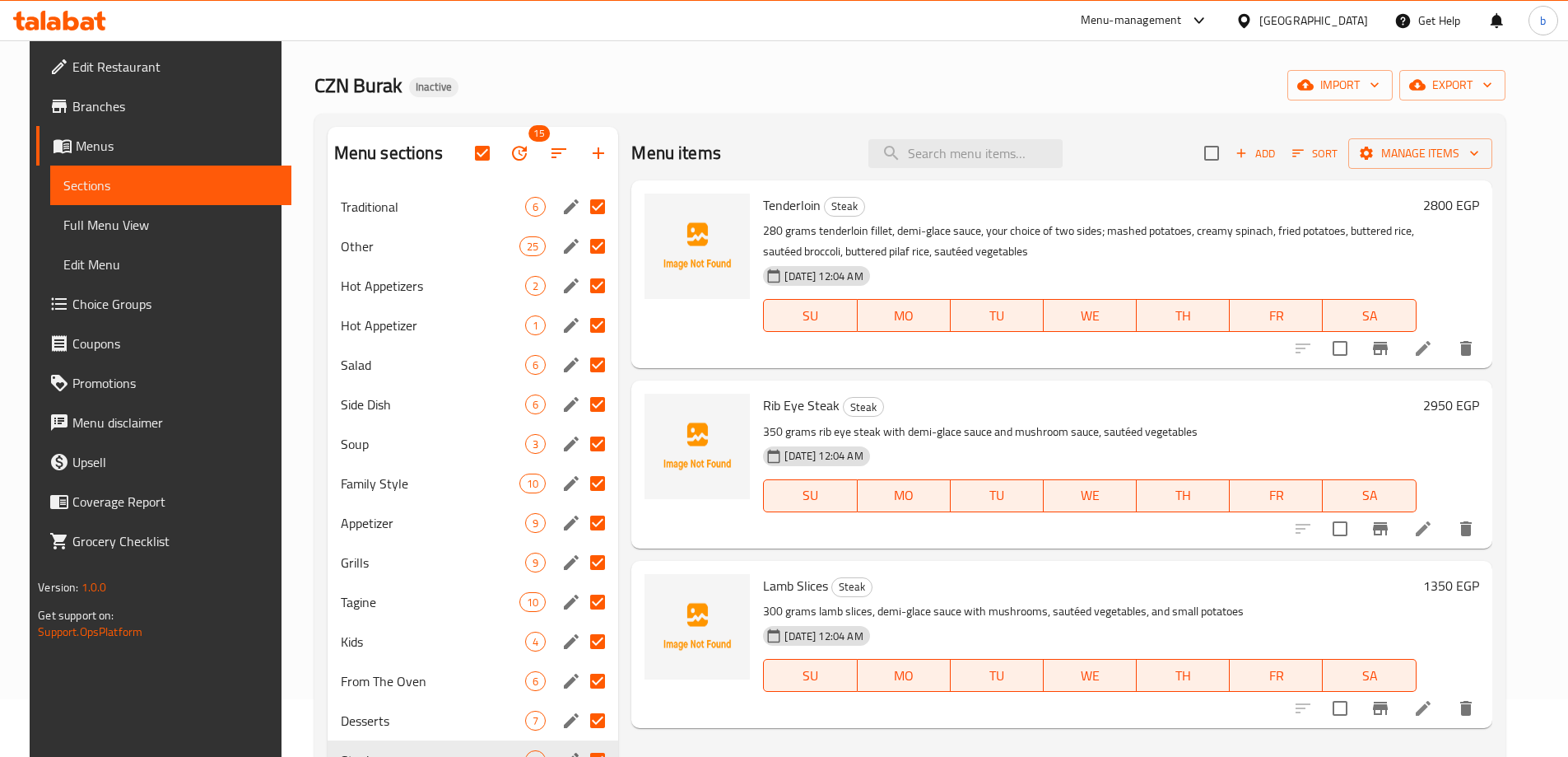
scroll to position [231, 0]
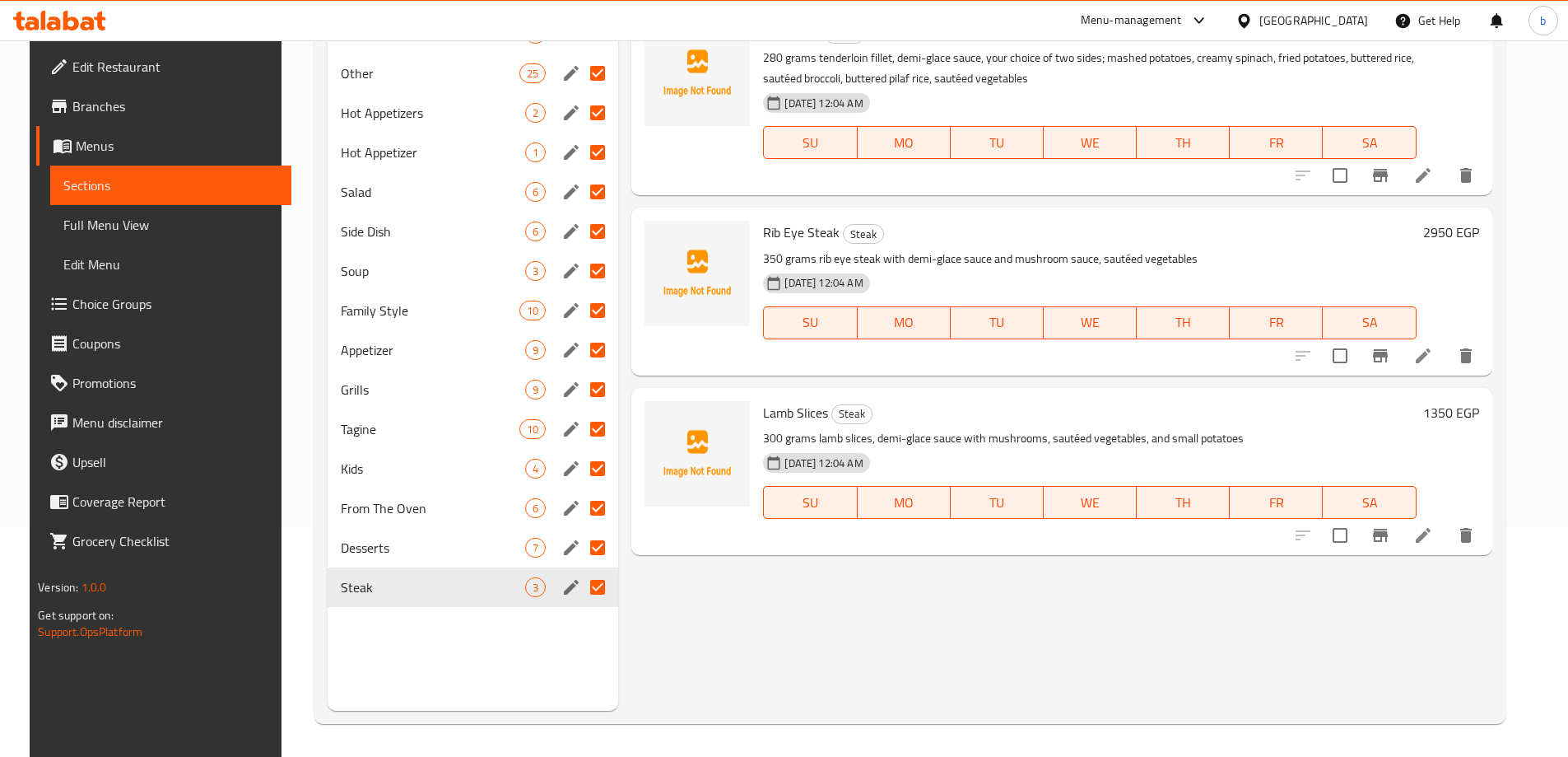
click at [777, 632] on div "Menu items Add Sort Manage items Tenderloin Steak 280 grams tenderloin fillet, …" at bounding box center [1054, 331] width 873 height 757
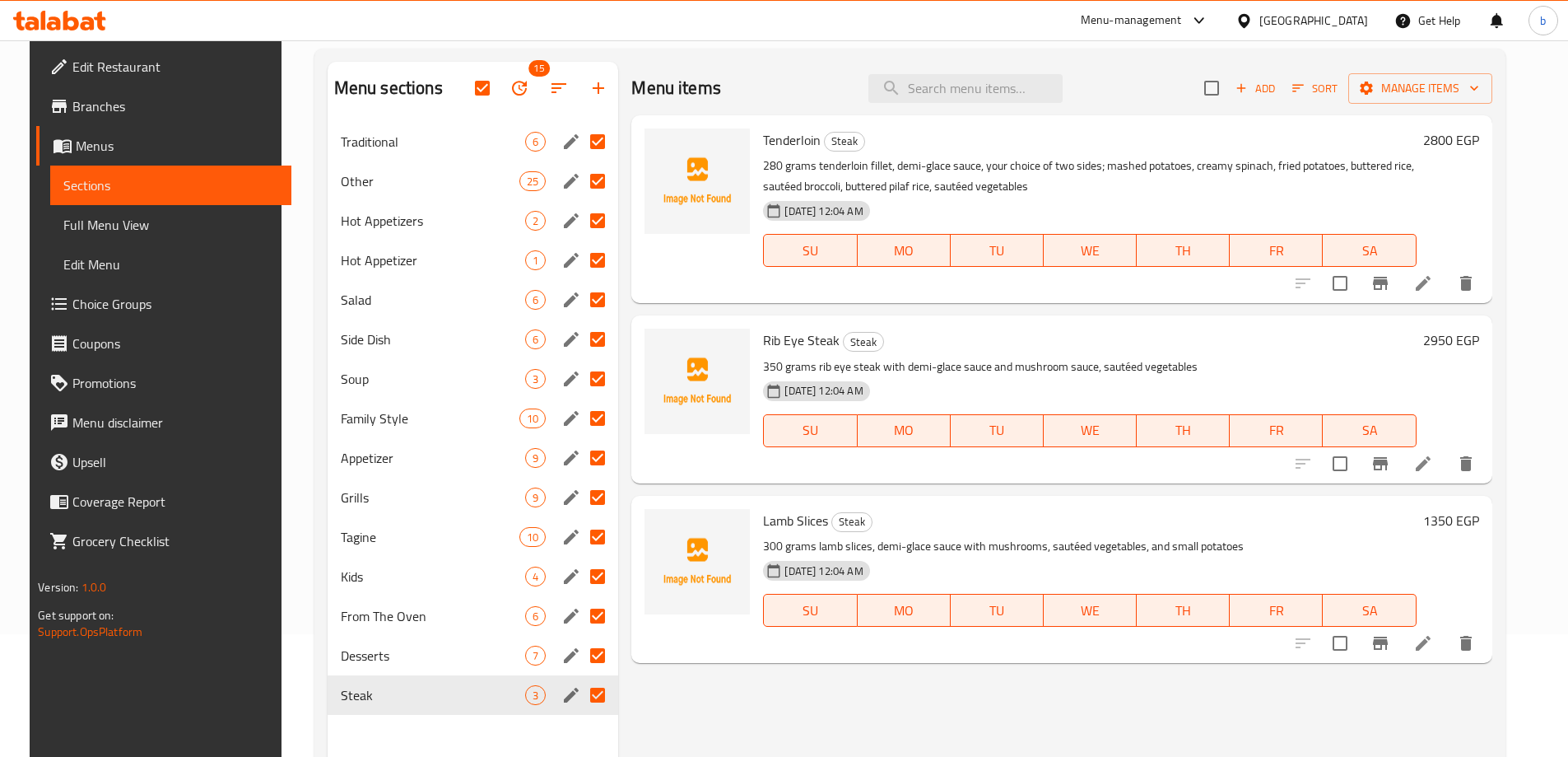
scroll to position [0, 0]
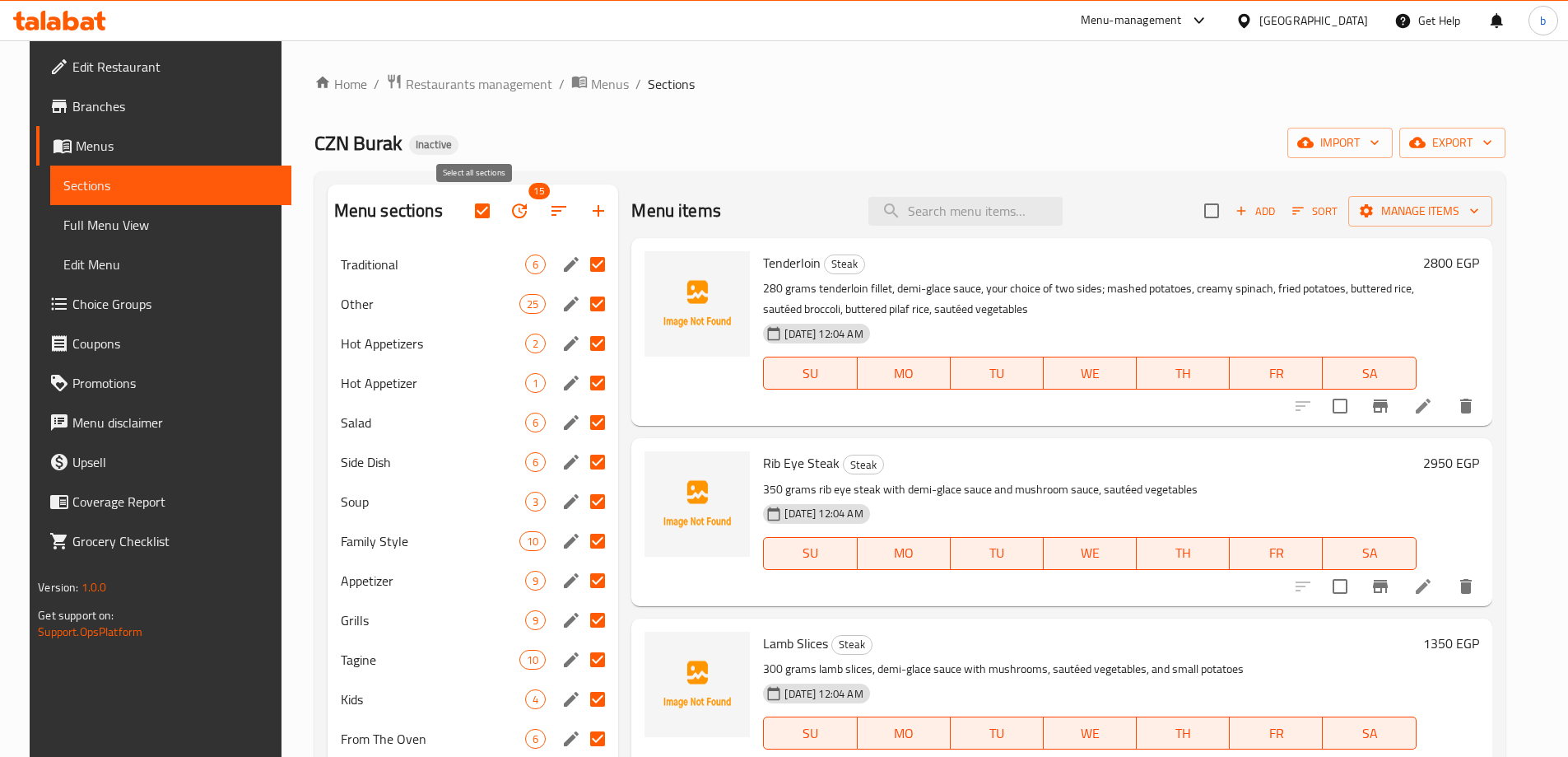
click at [469, 210] on input "checkbox" at bounding box center [483, 211] width 35 height 35
checkbox input "false"
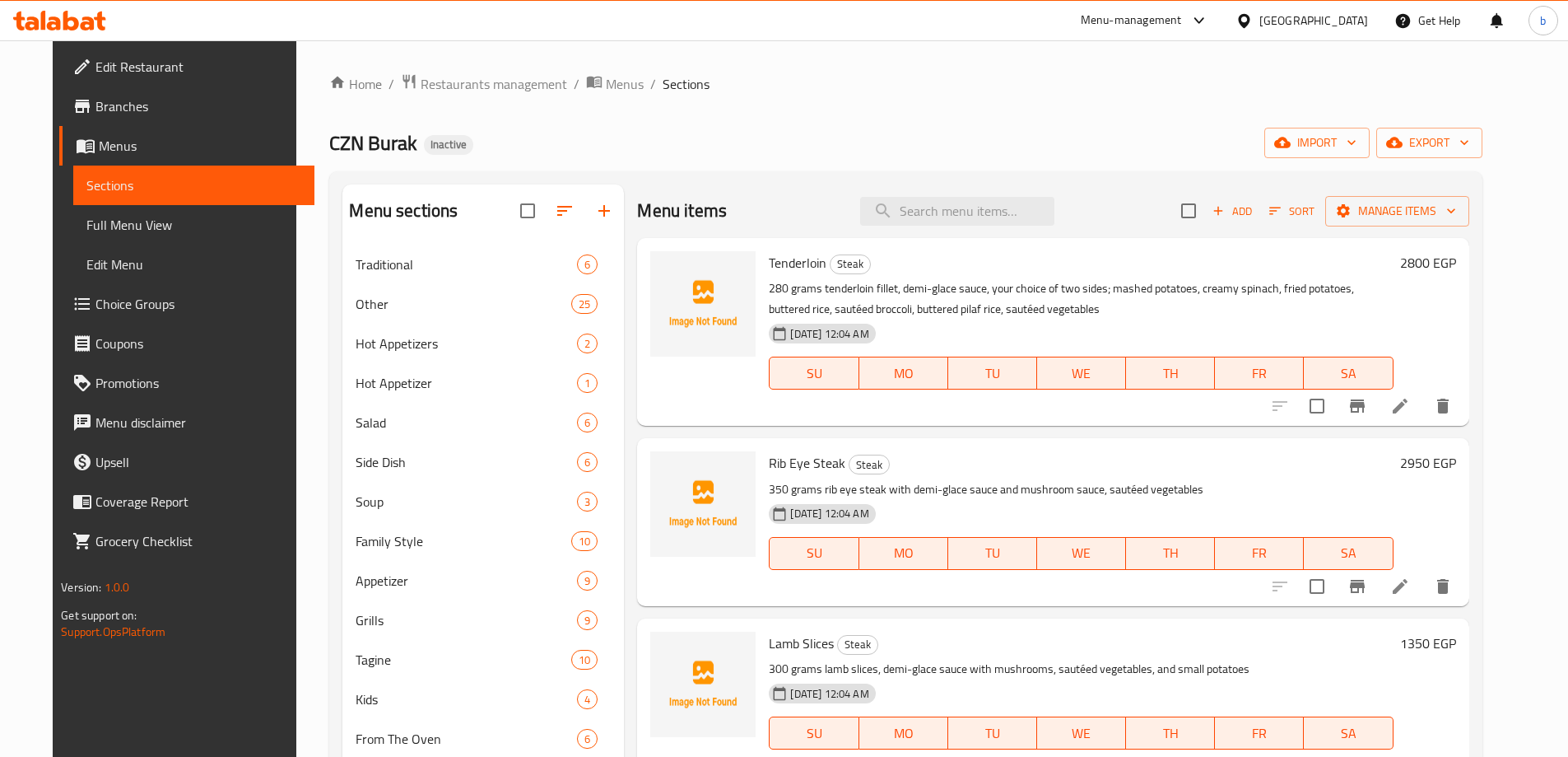
click at [538, 133] on div "CZN Burak Inactive import export" at bounding box center [905, 142] width 1152 height 30
